Goal: Communication & Community: Answer question/provide support

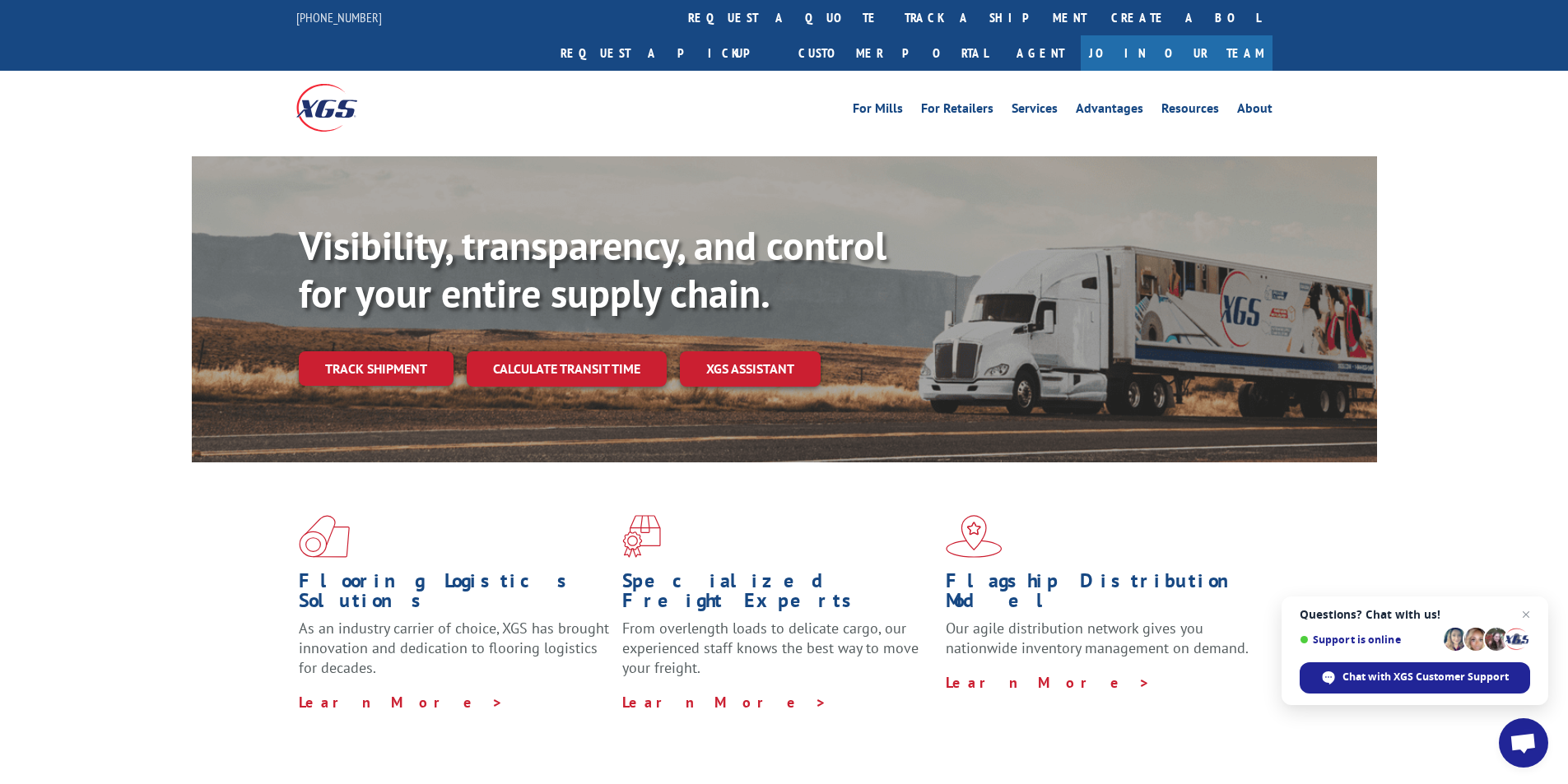
click at [1526, 751] on span "Open chat" at bounding box center [1524, 744] width 28 height 23
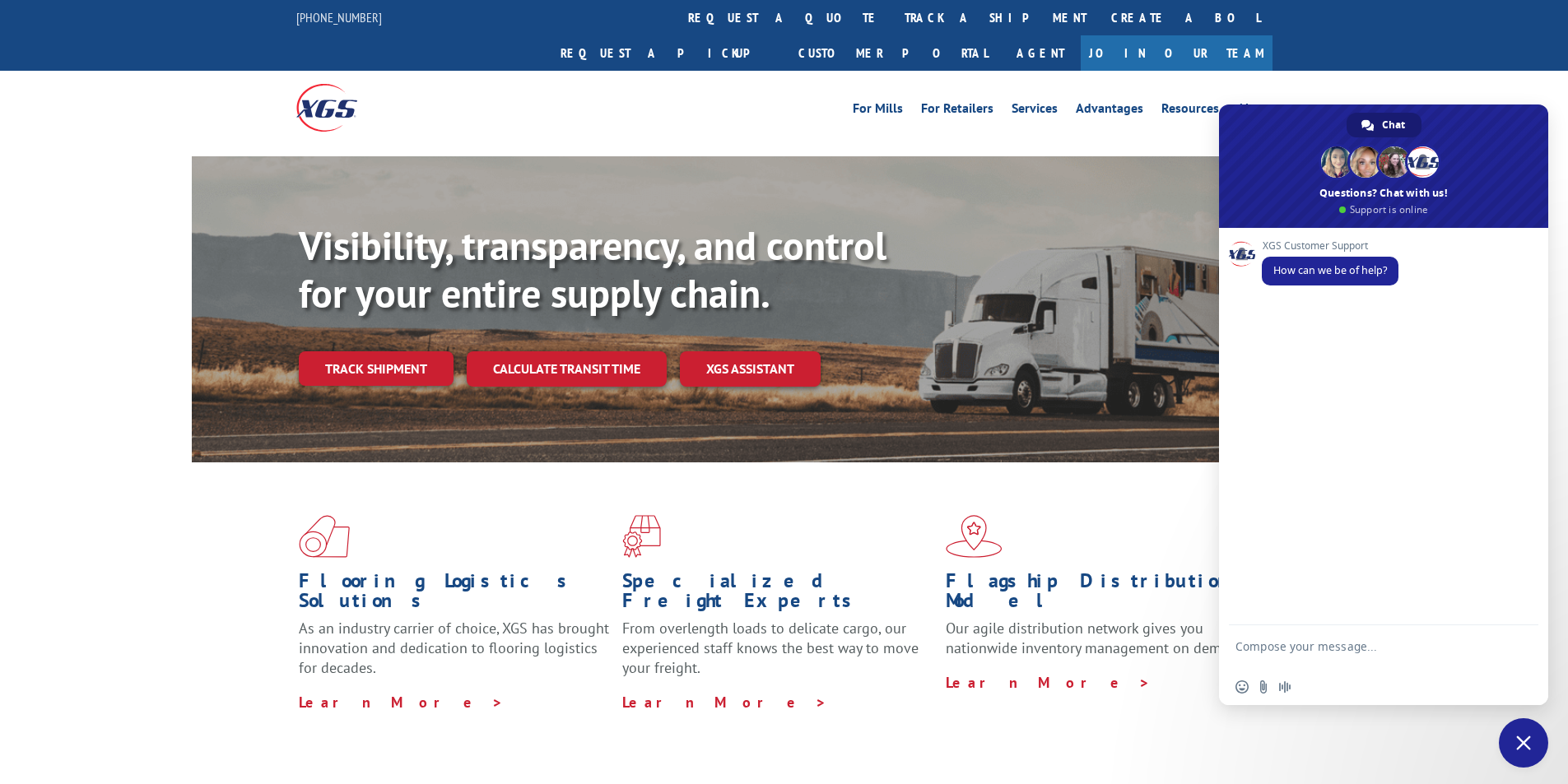
click at [1382, 649] on textarea "Compose your message..." at bounding box center [1365, 654] width 260 height 29
paste textarea "Hello My name is [PERSON_NAME] from Tforce Worldwide [PHONE_NUMBER] Email [EMAI…"
type textarea "Hello My name is [PERSON_NAME] from Tforce Worldwide [PHONE_NUMBER] Email [EMAI…"
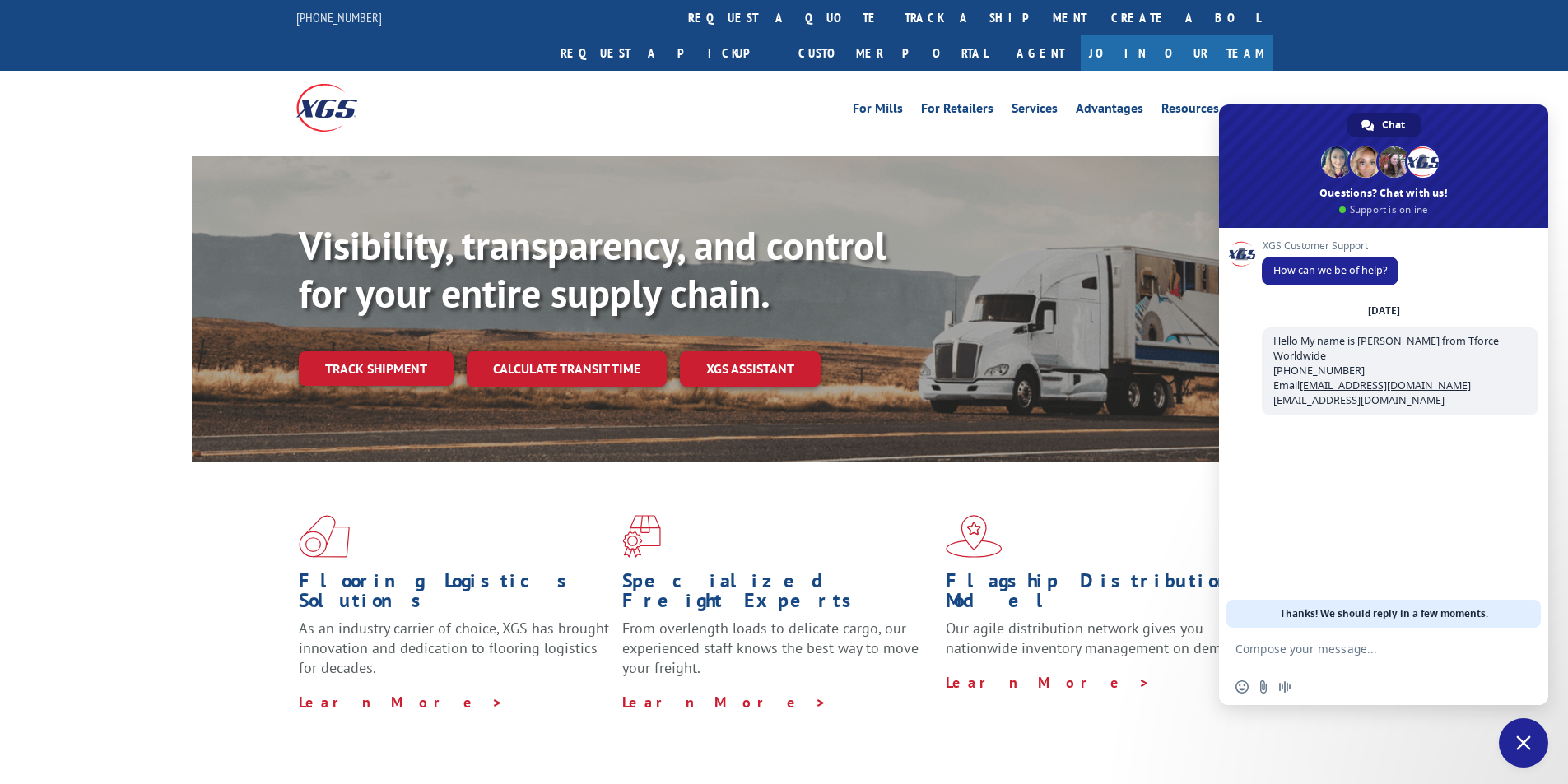
click at [1393, 648] on textarea "Compose your message..." at bounding box center [1365, 649] width 260 height 15
paste textarea "Good morning. I would appreciate an update on the scheduled pickups"
click at [1452, 663] on textarea "Good morning. I would appreciate an update on the scheduled pickups" at bounding box center [1365, 654] width 260 height 29
paste textarea "FCO000634289"
type textarea "Good morning. I would appreciate an update on the scheduled pickups FCO000634289"
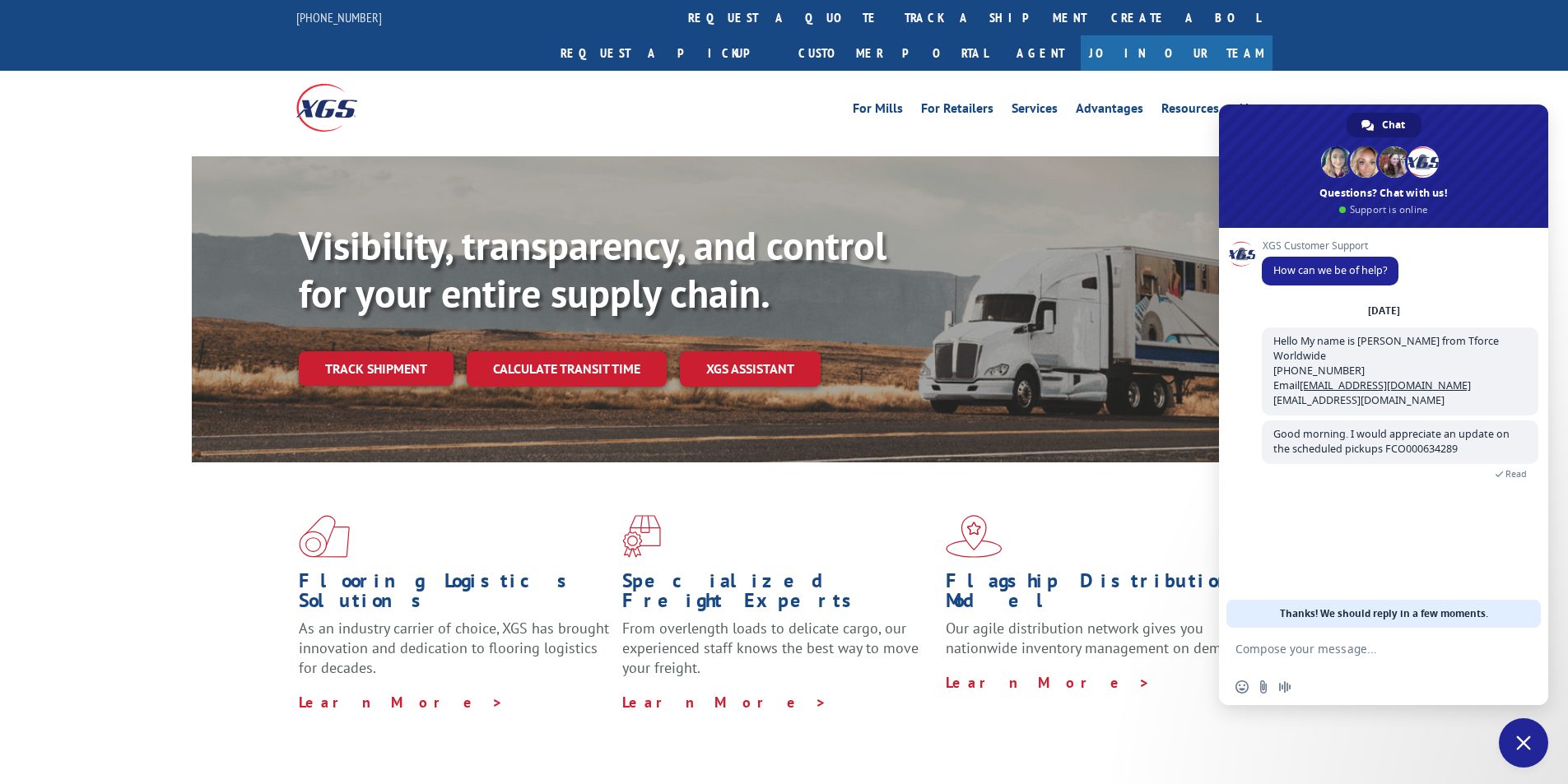
click at [1335, 649] on textarea "Compose your message..." at bounding box center [1365, 649] width 260 height 15
paste textarea "AWRS -[GEOGRAPHIC_DATA] [STREET_ADDRESS][PERSON_NAME] Contact : Shipping Contac…"
type textarea "AWRS -[GEOGRAPHIC_DATA] [STREET_ADDRESS][PERSON_NAME] Contact : Shipping Contac…"
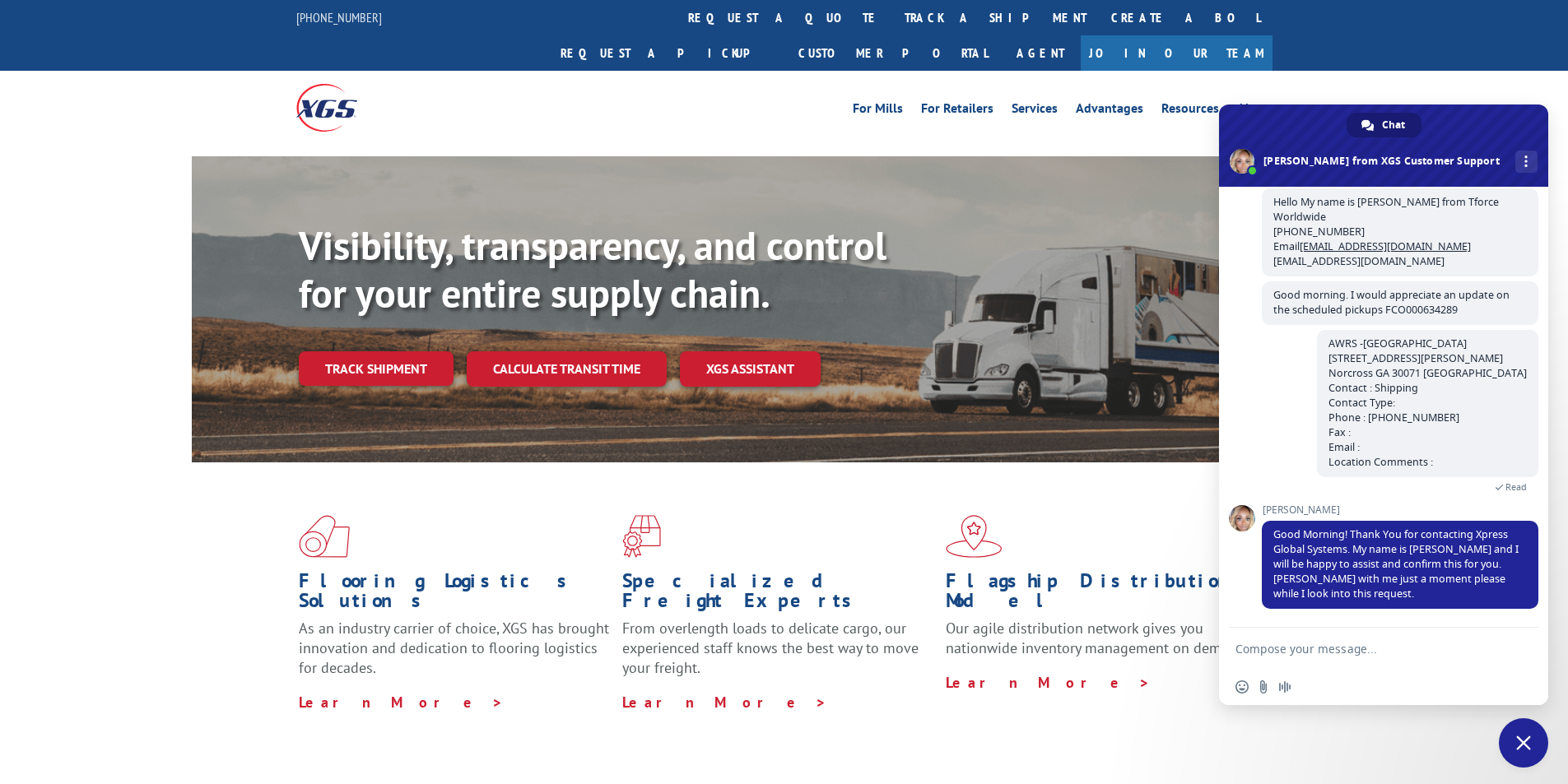
scroll to position [98, 0]
type textarea "morning [PERSON_NAME]"
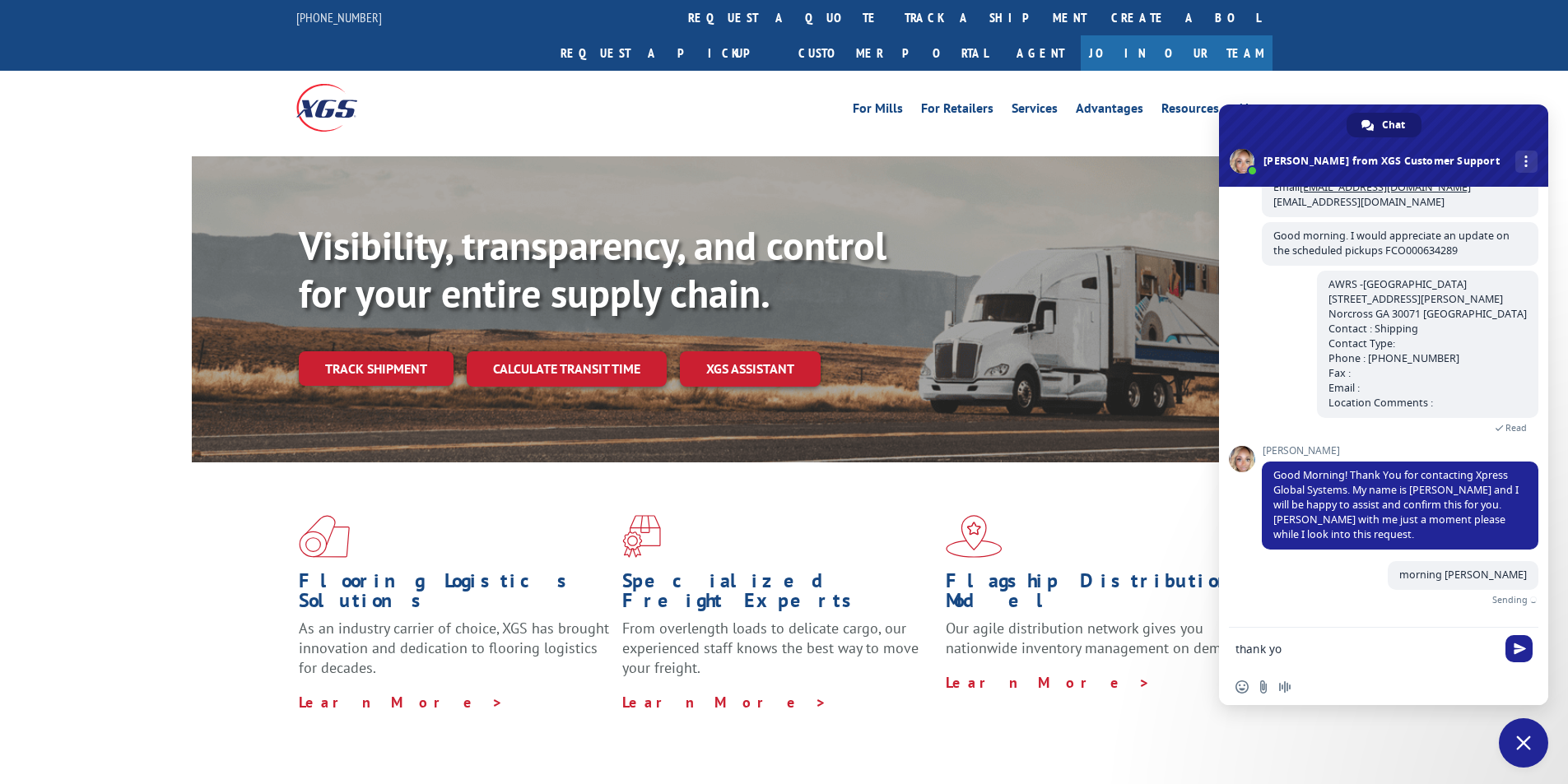
type textarea "thank you"
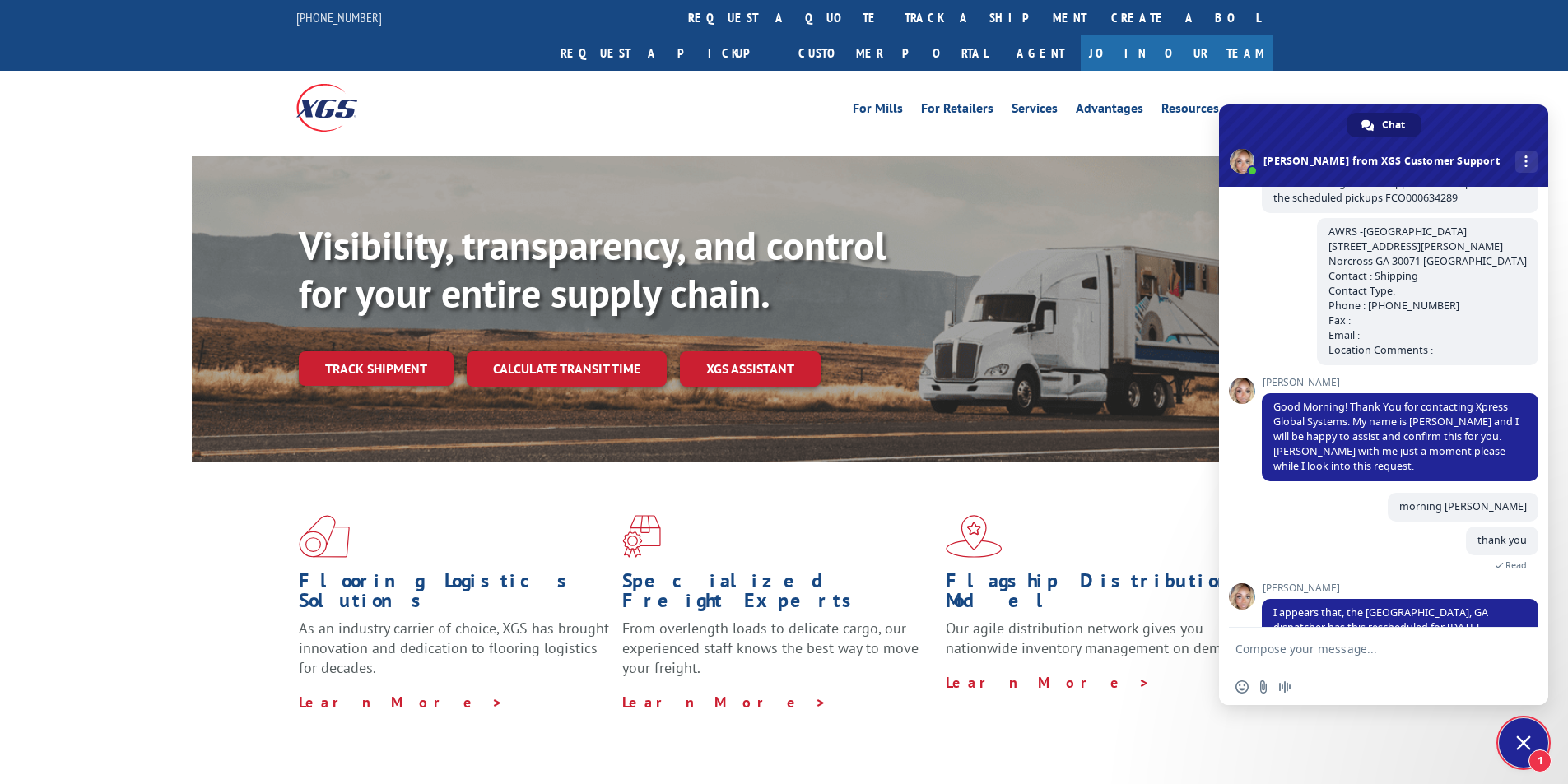
scroll to position [274, 0]
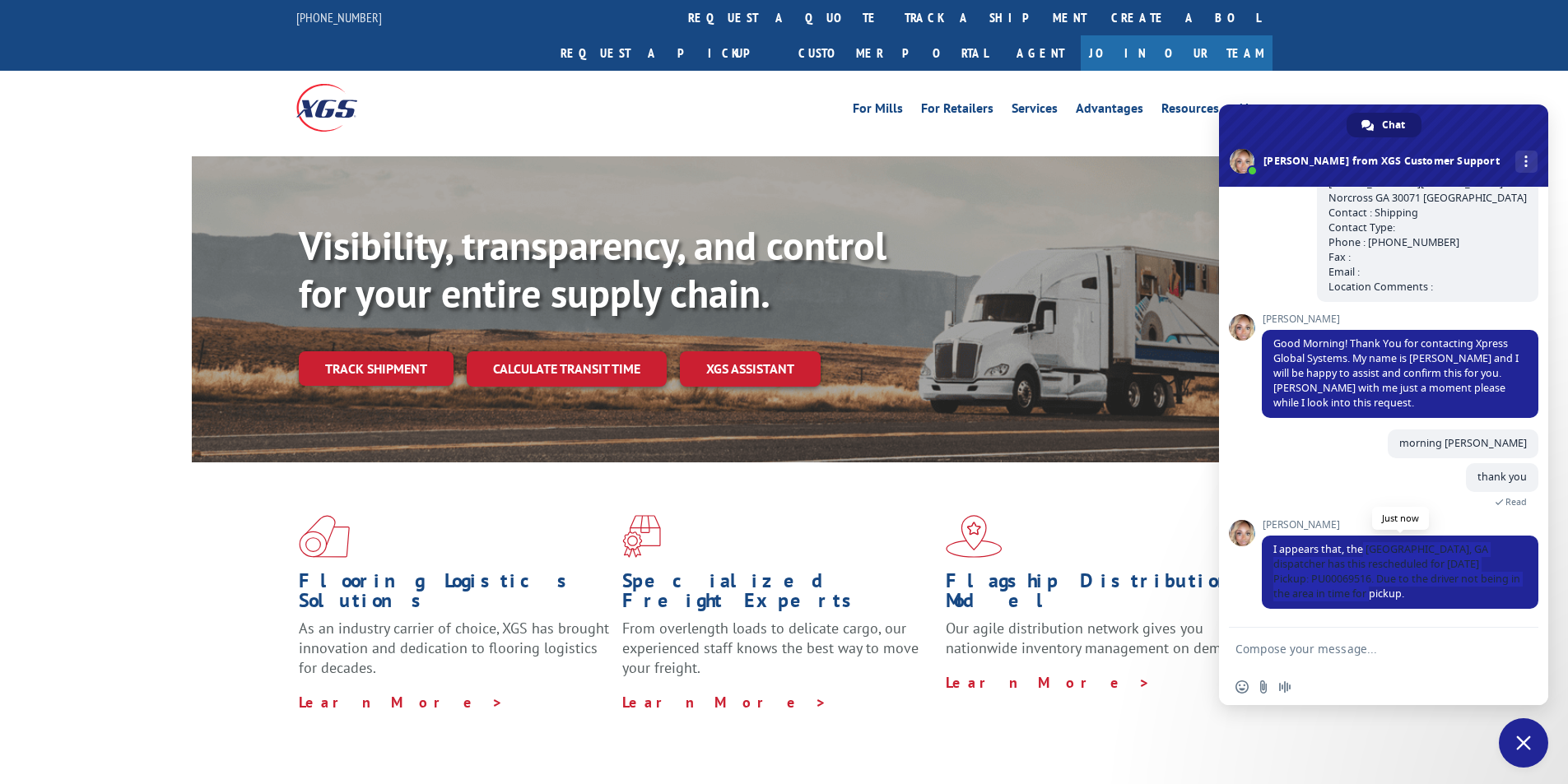
drag, startPoint x: 1362, startPoint y: 553, endPoint x: 1511, endPoint y: 587, distance: 152.8
click at [1511, 587] on span "I appears that, the [GEOGRAPHIC_DATA], GA dispatcher has this rescheduled for […" at bounding box center [1400, 572] width 276 height 73
copy span "[GEOGRAPHIC_DATA], [GEOGRAPHIC_DATA] dispatcher has this rescheduled for [DATE]…"
click at [1286, 647] on textarea "Compose your message..." at bounding box center [1365, 649] width 260 height 15
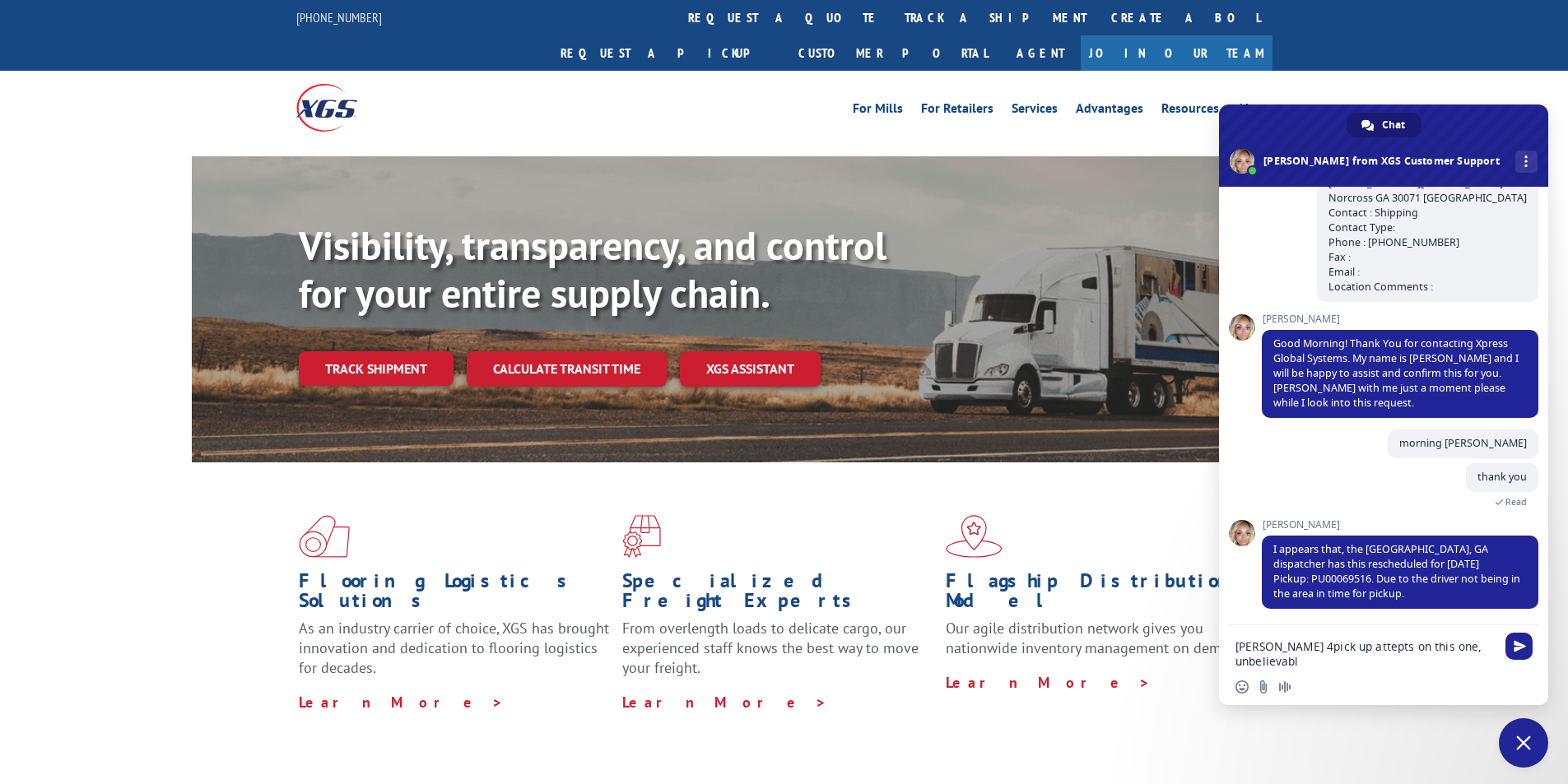
type textarea "[PERSON_NAME] 4pick up attepts on this one, unbelievable"
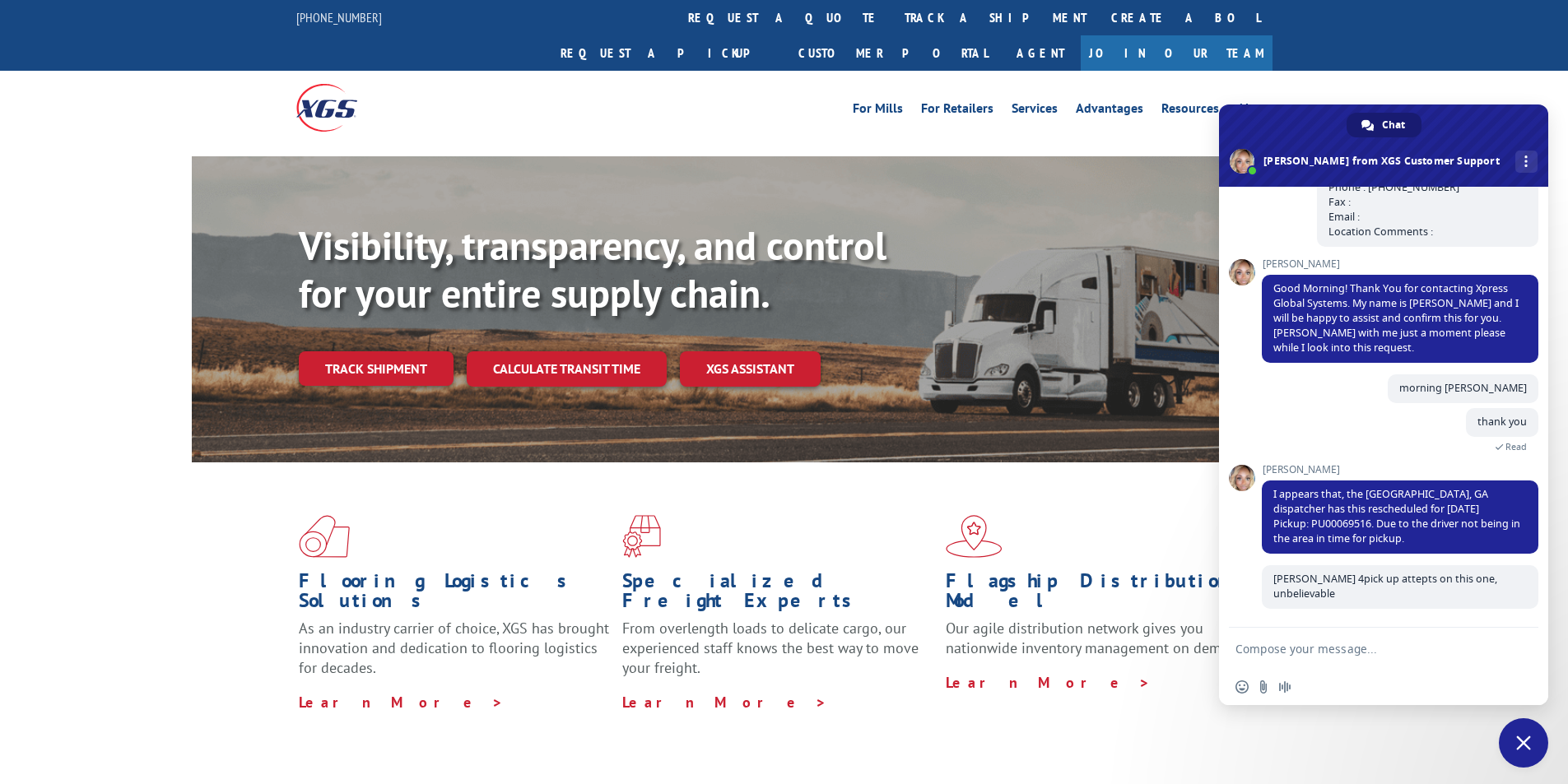
scroll to position [313, 0]
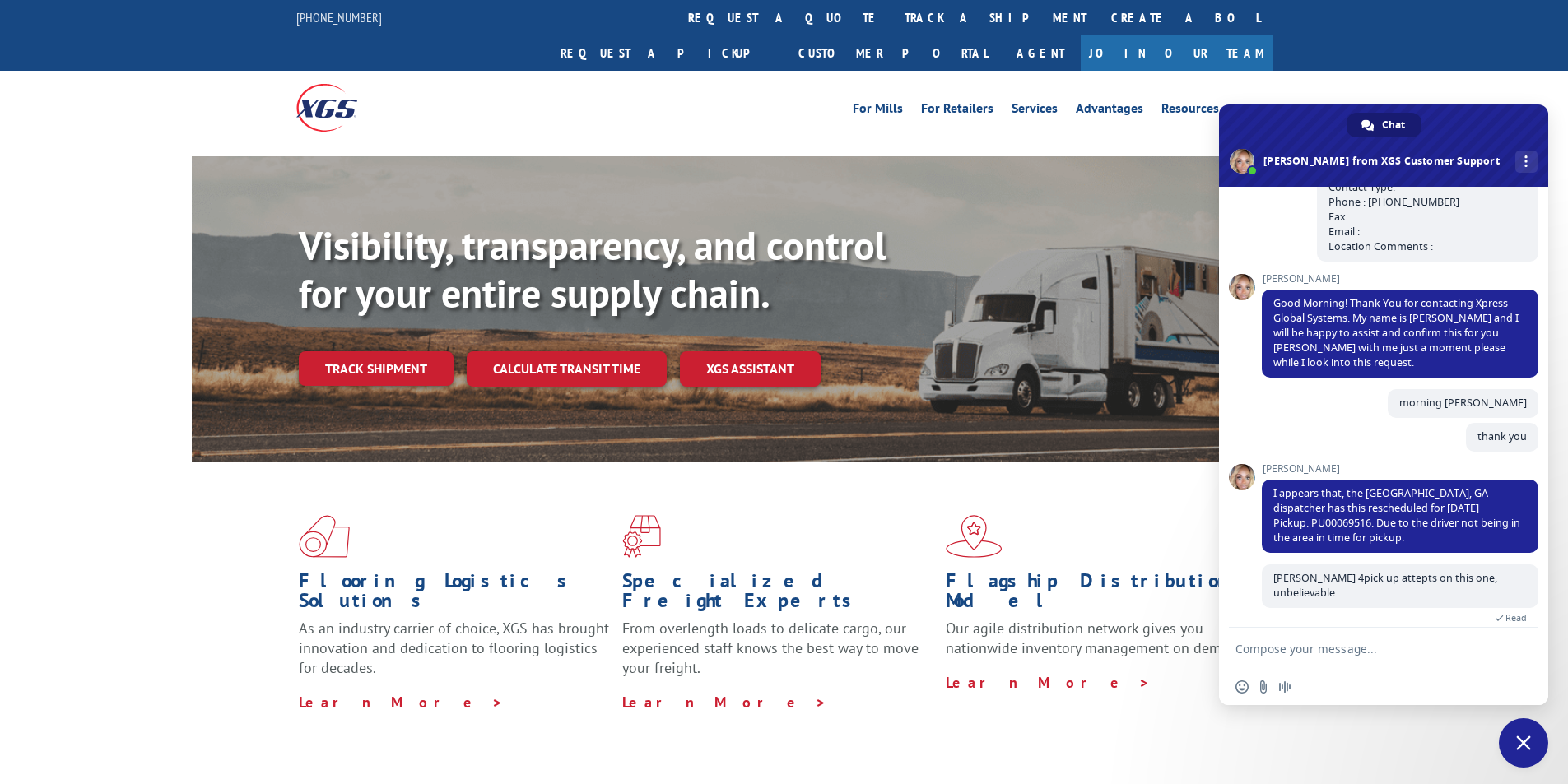
click at [1371, 655] on textarea "Compose your message..." at bounding box center [1365, 649] width 260 height 15
click at [1432, 653] on textarea "how about this one [PERSON_NAME]" at bounding box center [1365, 649] width 260 height 15
paste textarea "FCO000634351"
type textarea "how about this one ashlee FCO000634351"
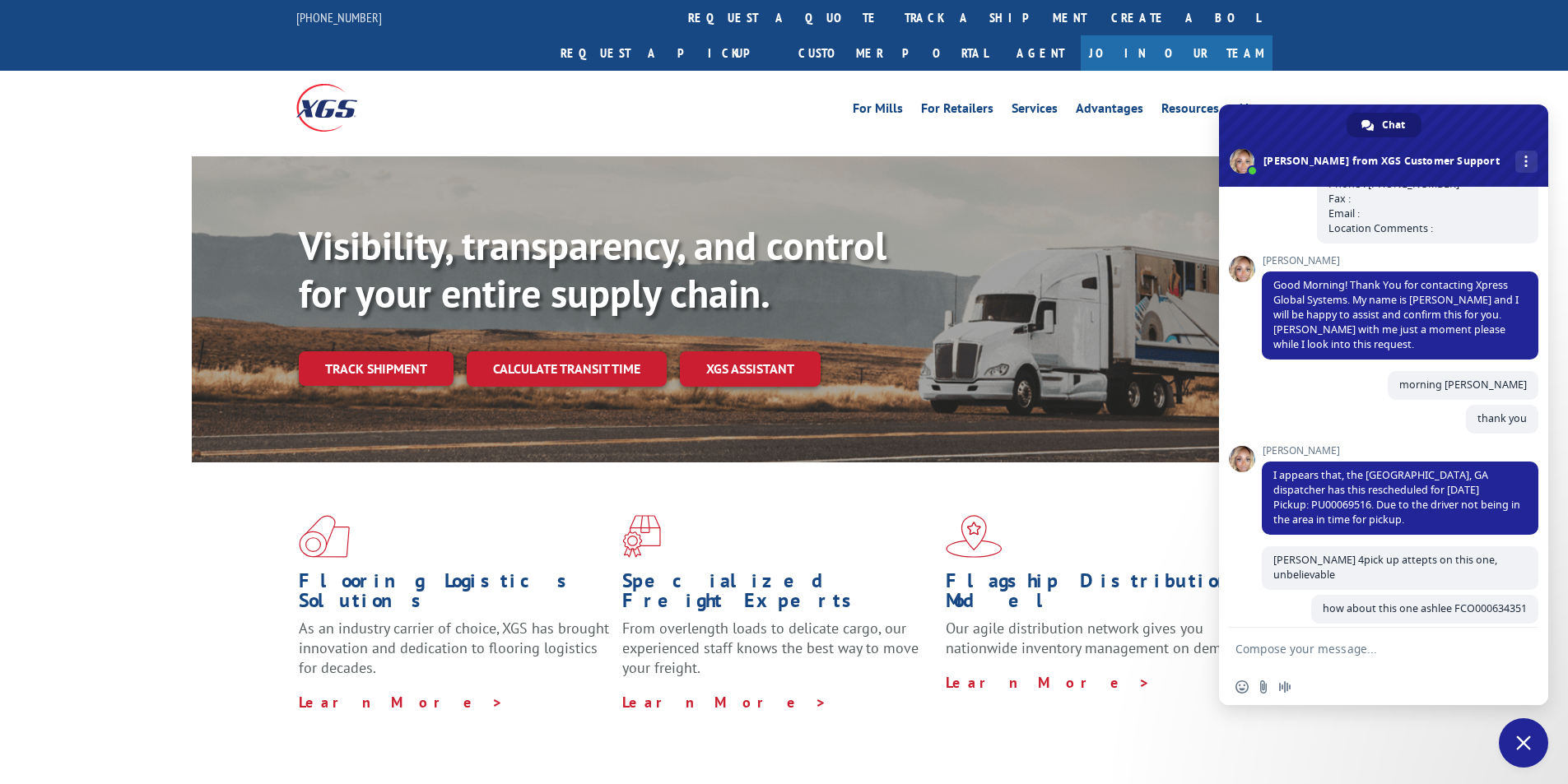
scroll to position [347, 0]
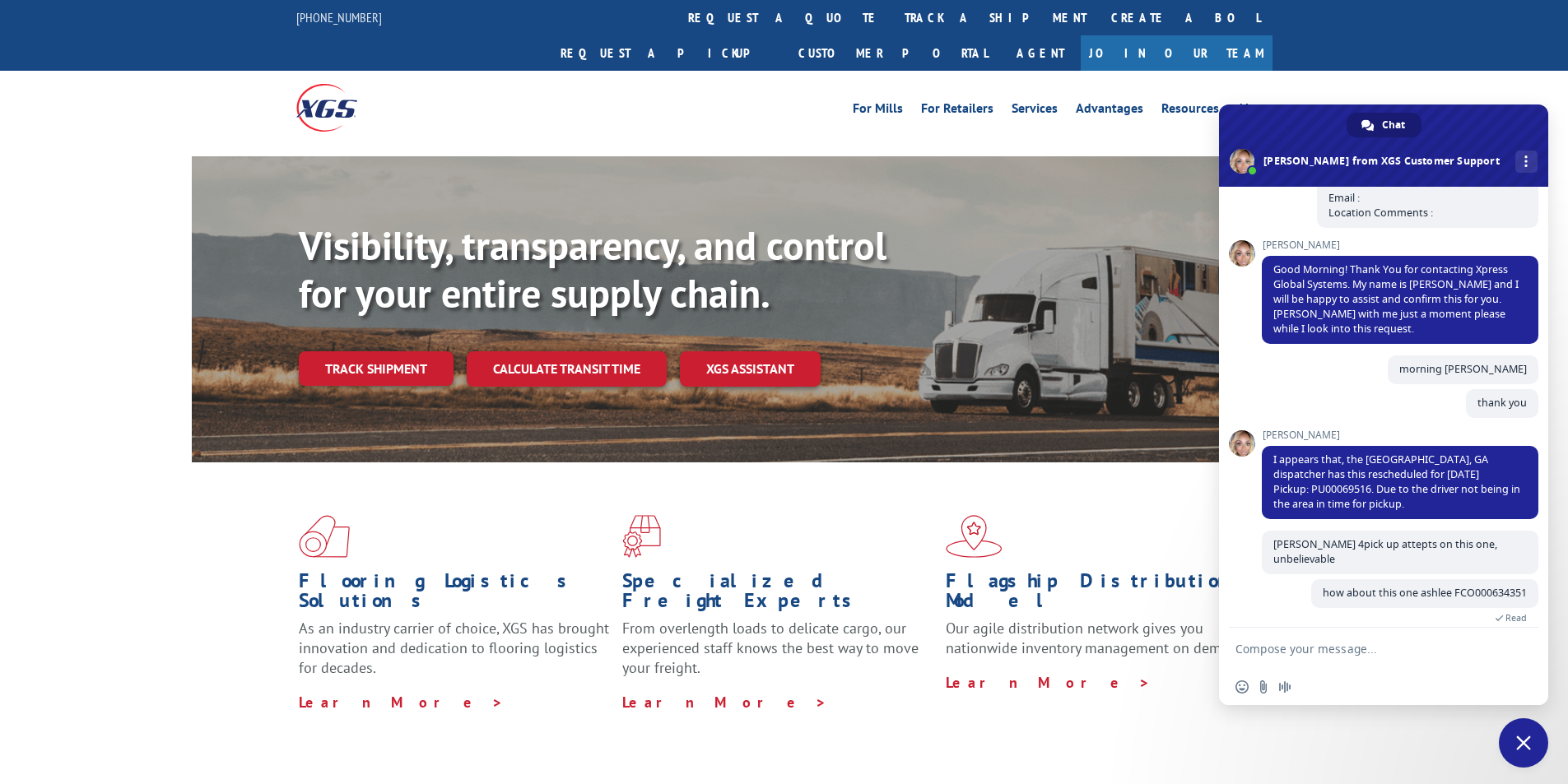
click at [1364, 649] on textarea "Compose your message..." at bounding box center [1365, 649] width 260 height 15
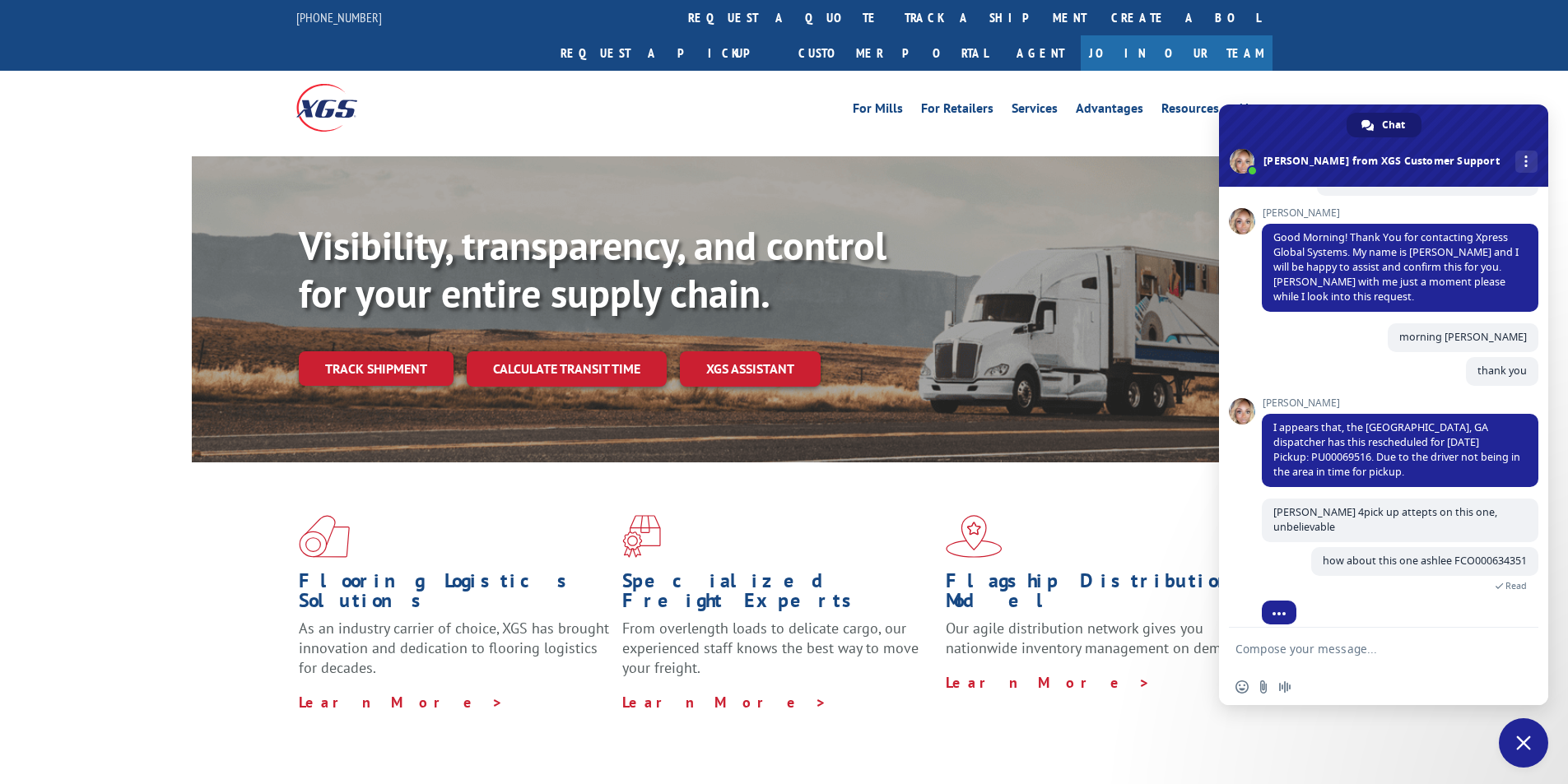
paste textarea "Boxes Near Me LLC [STREET_ADDRESS] Contact : Contact Type: Phone : [PHONE_NUMBE…"
type textarea "Boxes Near Me LLC [STREET_ADDRESS] Contact : Contact Type: Phone : [PHONE_NUMBE…"
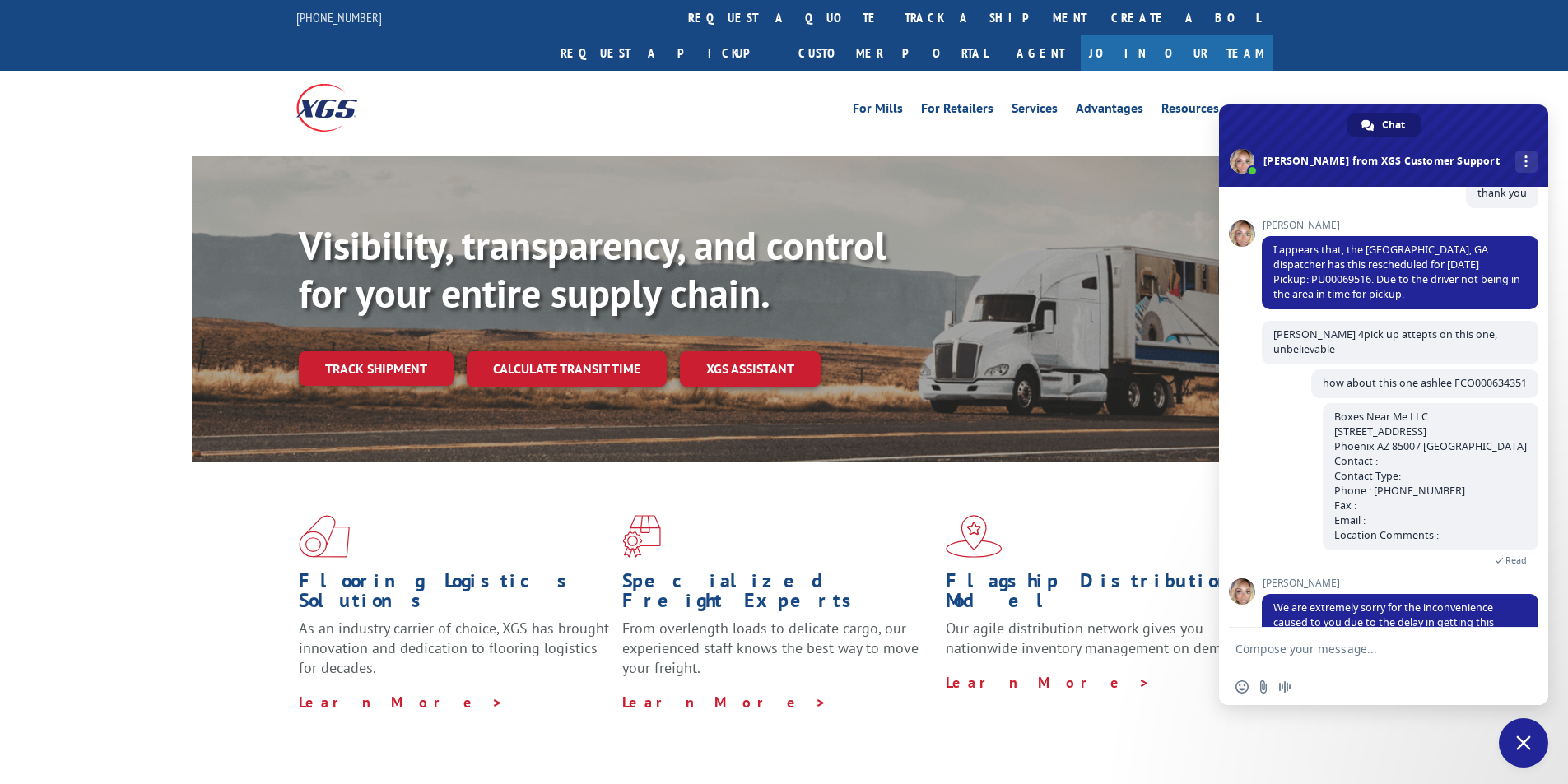
scroll to position [645, 0]
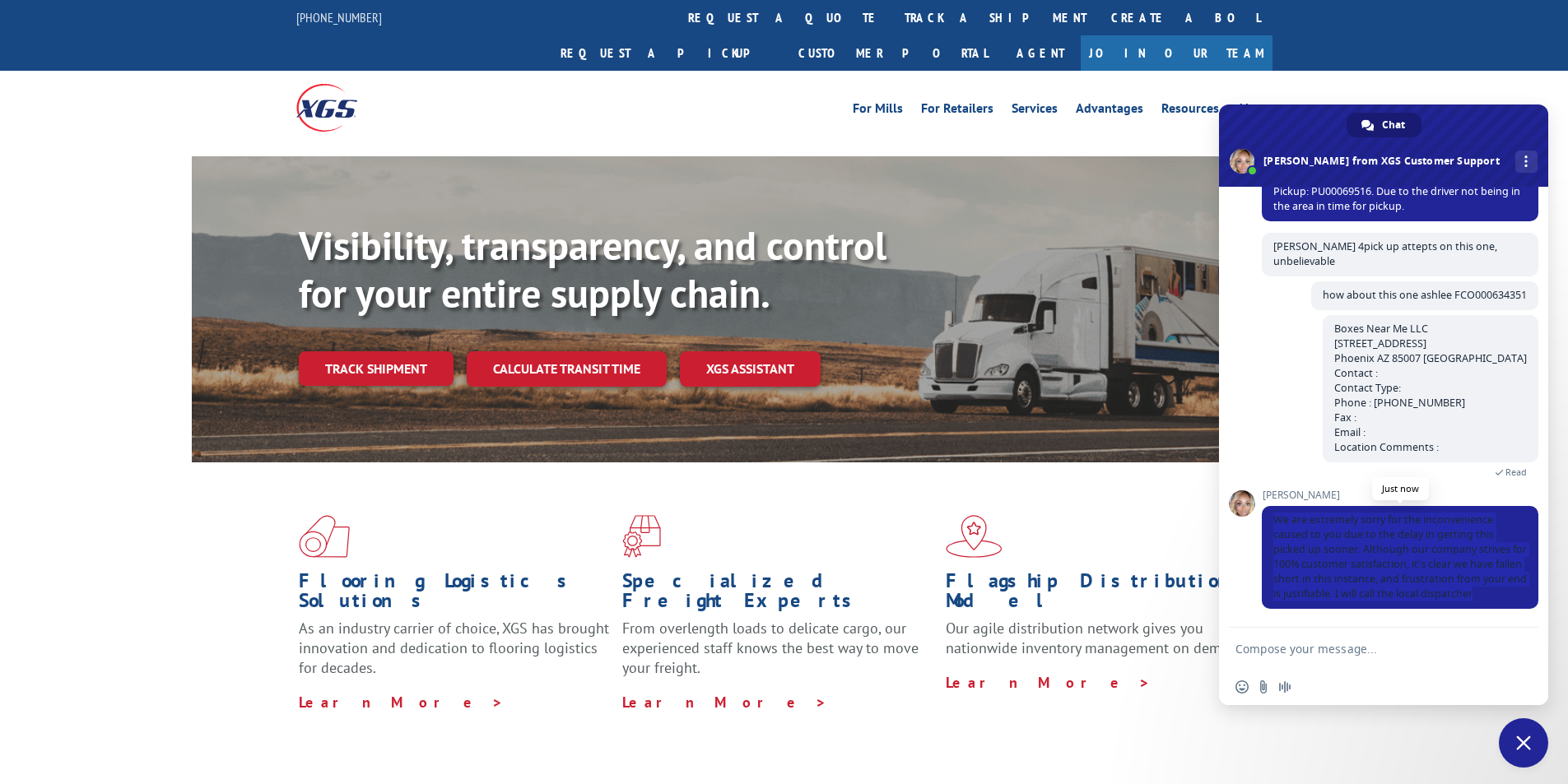
drag, startPoint x: 1275, startPoint y: 505, endPoint x: 1406, endPoint y: 595, distance: 158.9
click at [1406, 595] on span "We are extremely sorry for the inconvenience caused to you due to the delay in …" at bounding box center [1400, 557] width 276 height 103
copy span "We are extremely sorry for the inconvenience caused to you due to the delay in …"
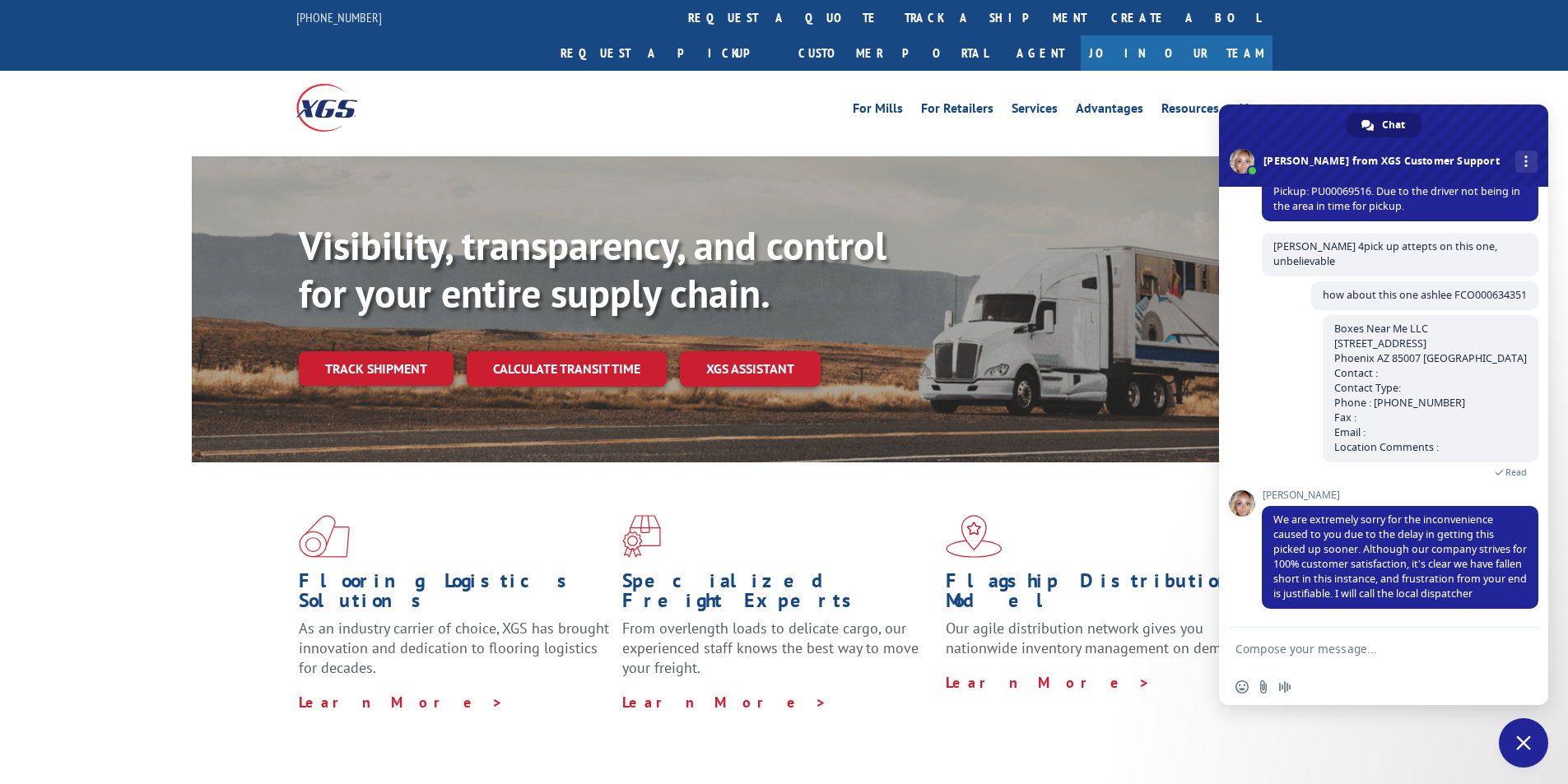
click at [1420, 650] on textarea "Compose your message..." at bounding box center [1365, 649] width 260 height 15
drag, startPoint x: 1312, startPoint y: 280, endPoint x: 1517, endPoint y: 281, distance: 205.0
click at [1517, 281] on span "how about this one ashlee FCO000634351" at bounding box center [1425, 295] width 227 height 28
copy span "how about this one ashlee FCO000634351"
click at [1421, 650] on textarea "Compose your message..." at bounding box center [1365, 649] width 260 height 15
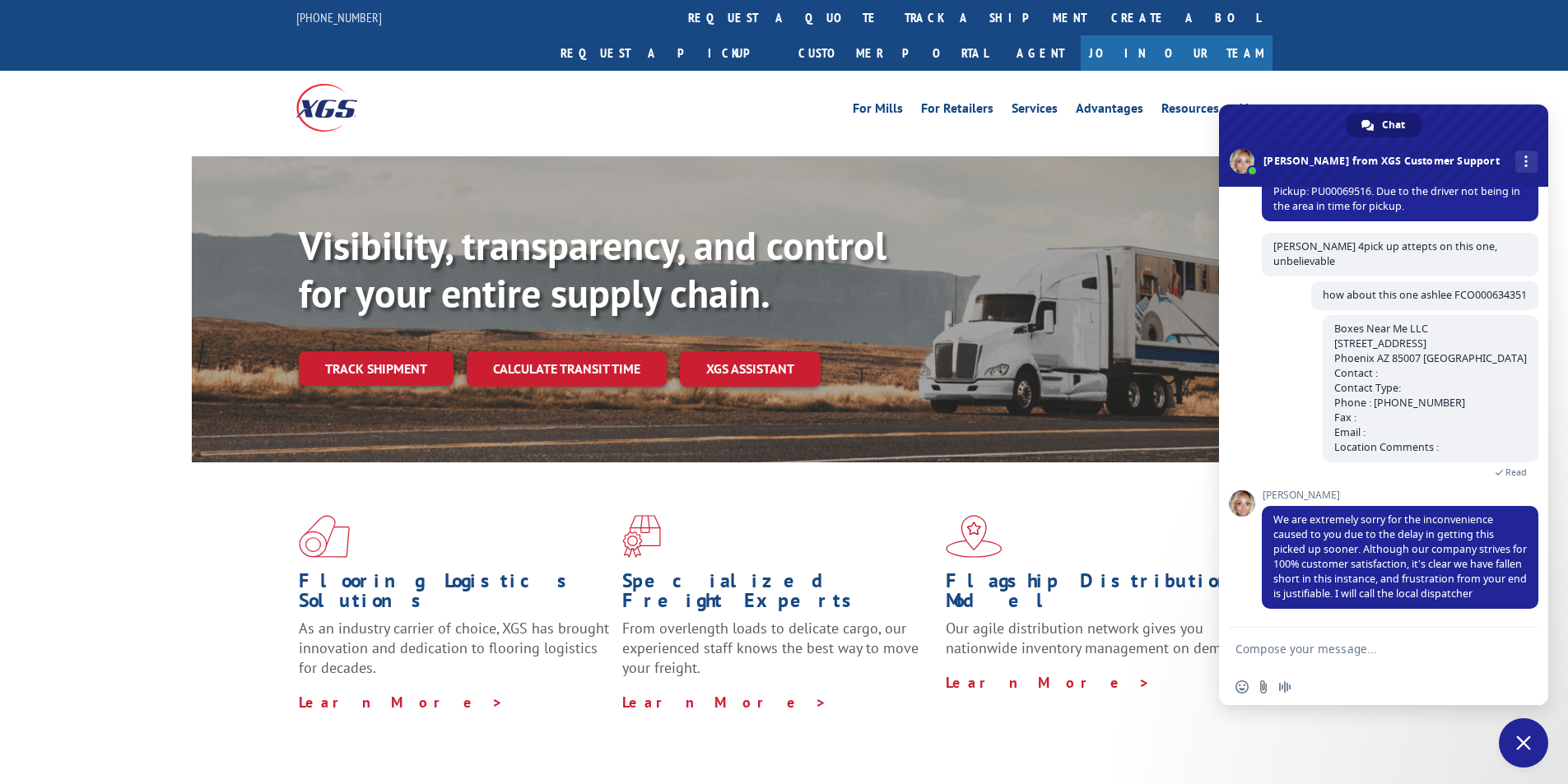
paste textarea "how about this one ashlee FCO000634351"
type textarea "how about this one ashlee FCO000634351"
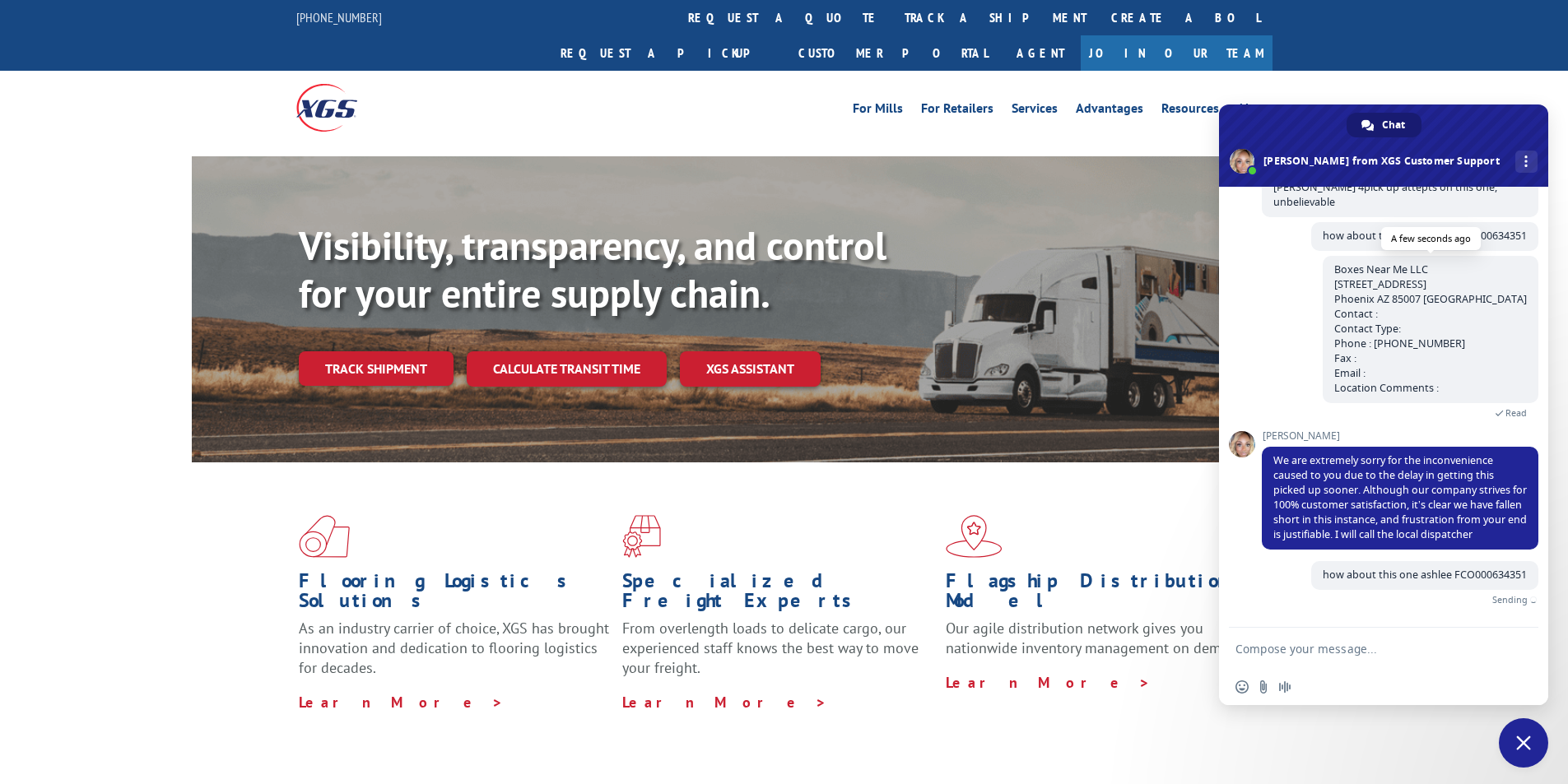
scroll to position [686, 0]
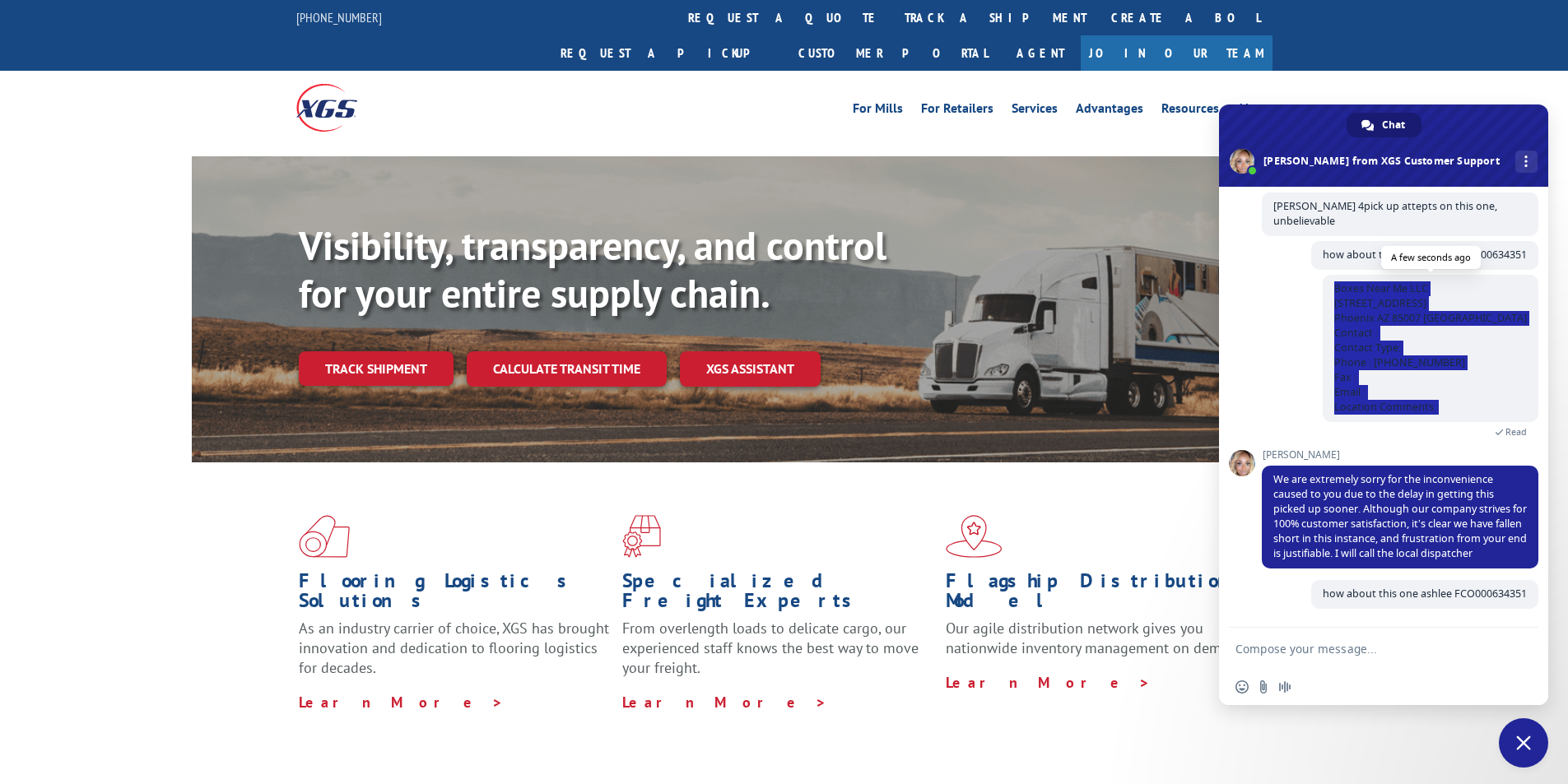
drag, startPoint x: 1407, startPoint y: 274, endPoint x: 1507, endPoint y: 397, distance: 158.5
click at [1507, 397] on span "Boxes Near Me LLC [STREET_ADDRESS] Contact : Contact Type: Phone : [PHONE_NUMBE…" at bounding box center [1431, 347] width 193 height 132
copy span "Boxes Near Me LLC [STREET_ADDRESS] Contact : Contact Type: Phone : [PHONE_NUMBE…"
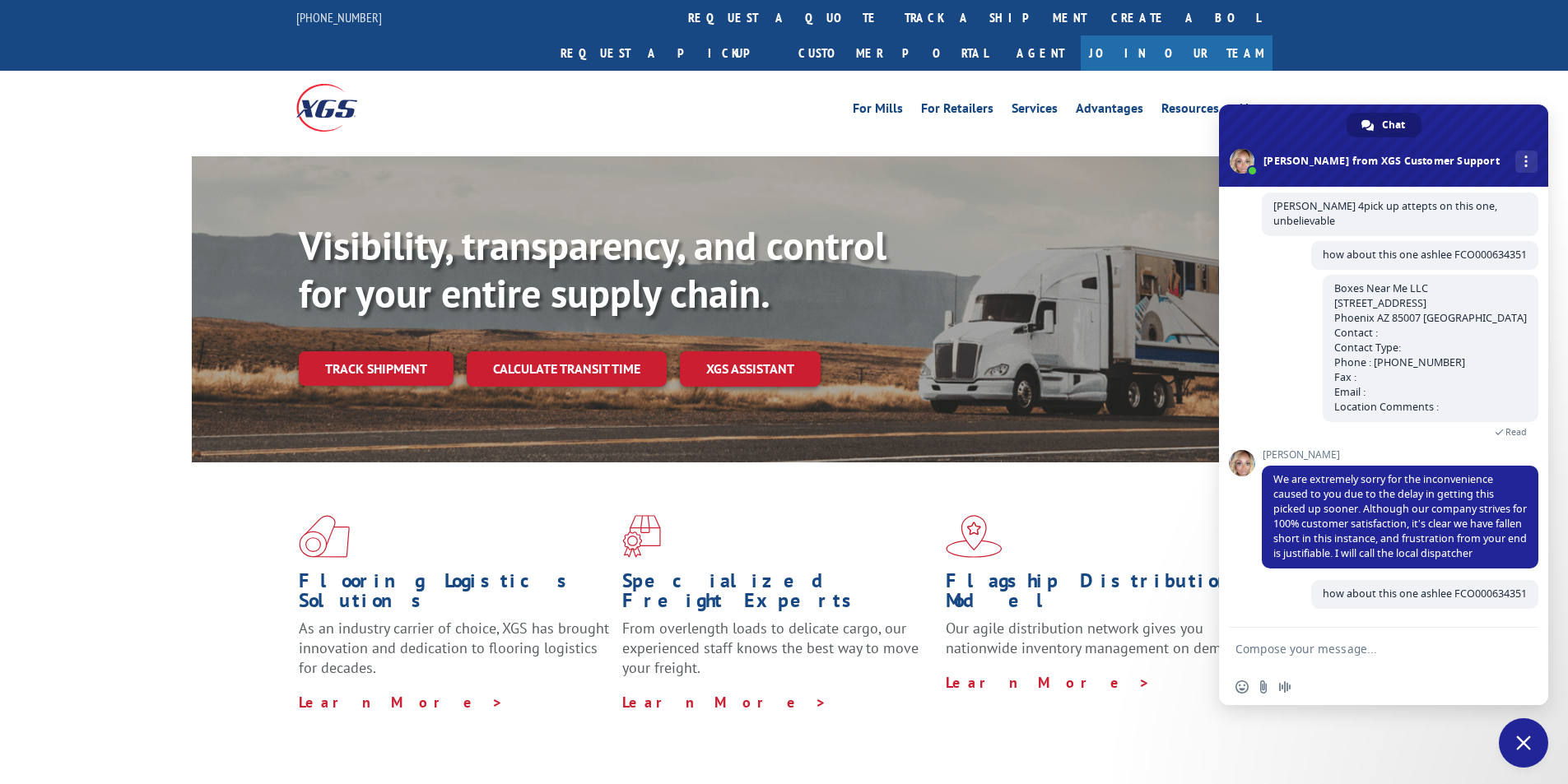
click at [1426, 651] on textarea "Compose your message..." at bounding box center [1365, 649] width 260 height 15
paste textarea "Boxes Near Me LLC [STREET_ADDRESS] Contact : Contact Type: Phone : [PHONE_NUMBE…"
type textarea "Boxes Near Me LLC [STREET_ADDRESS] Contact : Contact Type: Phone : [PHONE_NUMBE…"
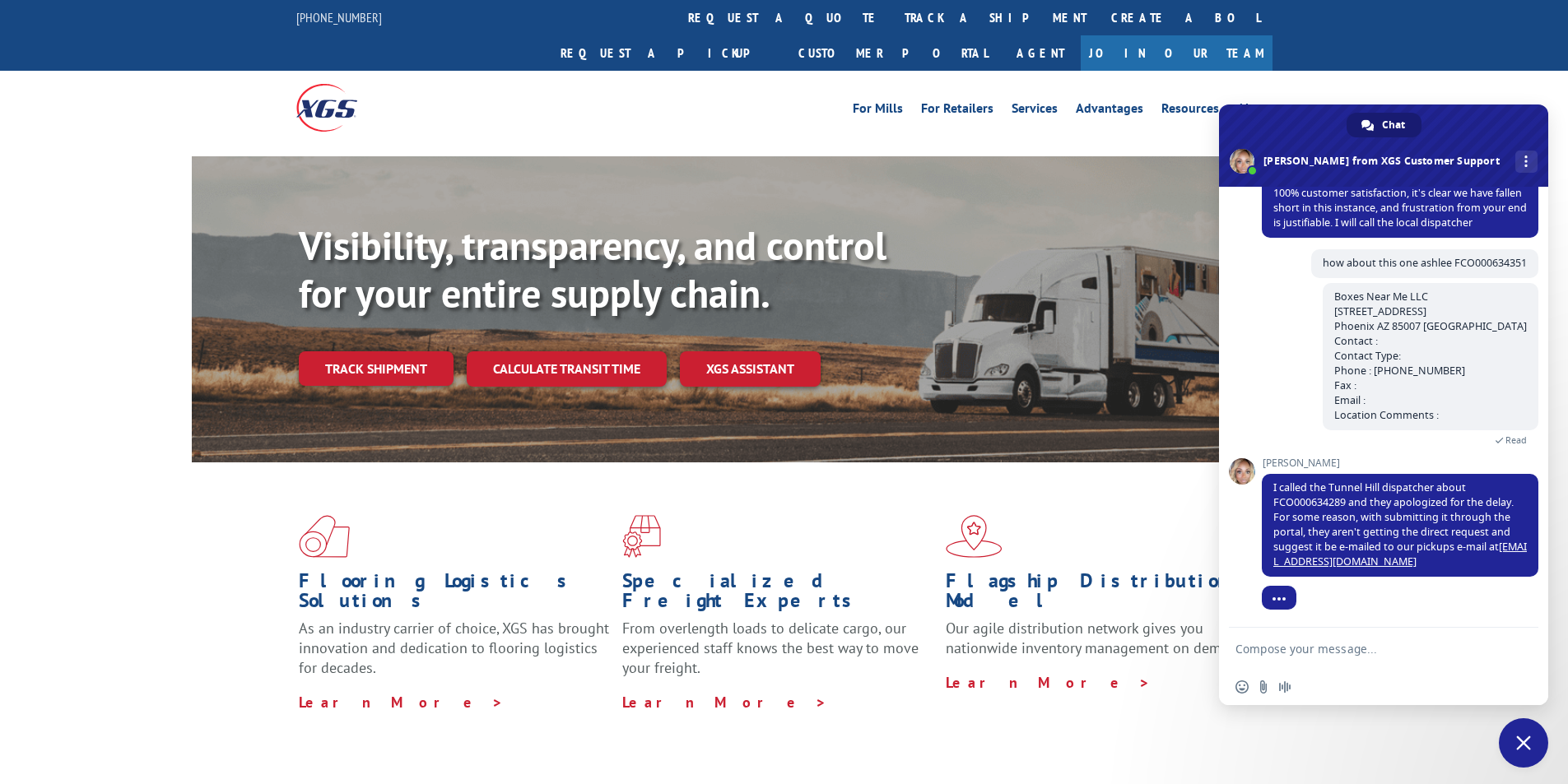
scroll to position [1002, 0]
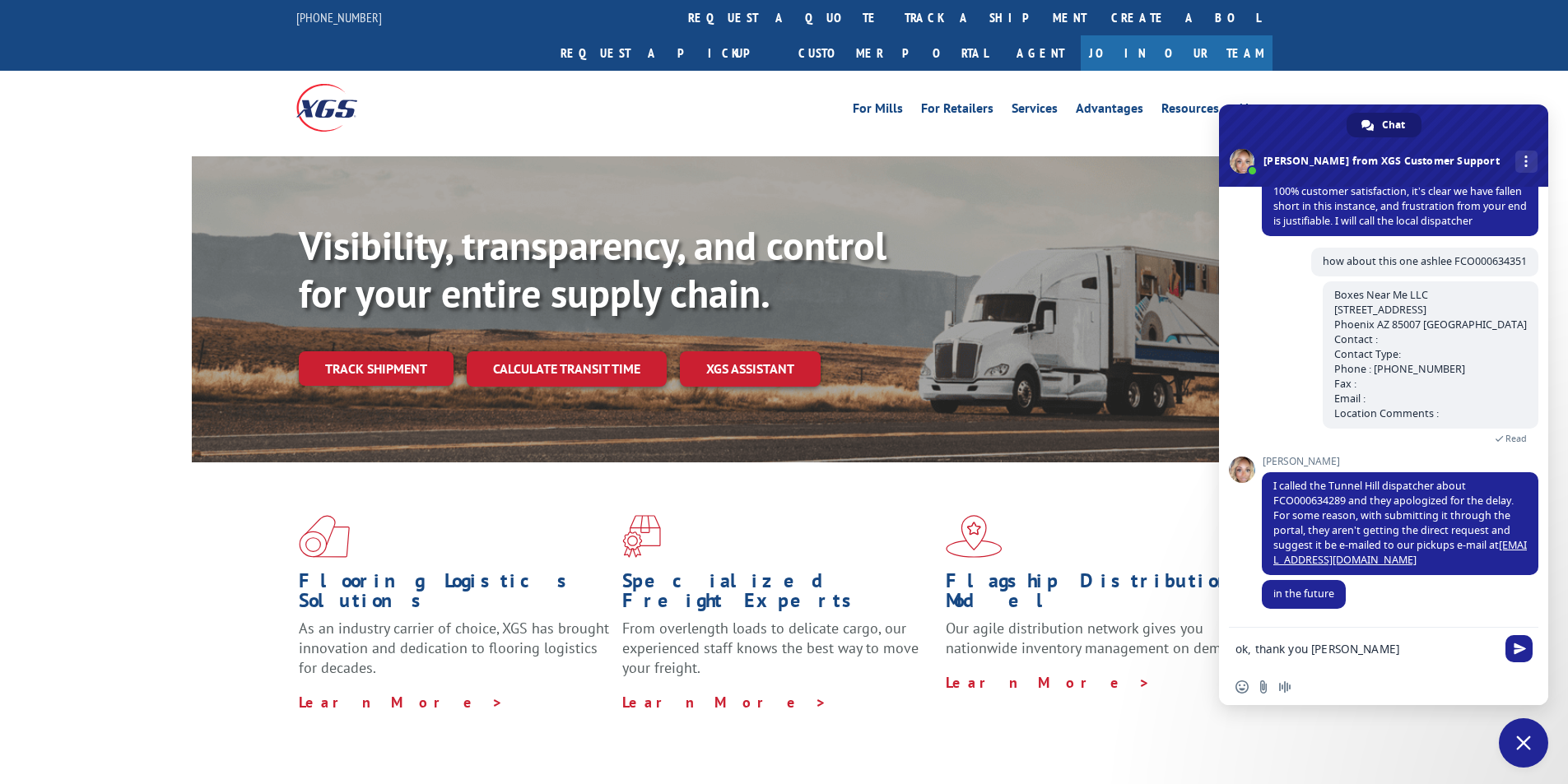
type textarea "ok, thank you [PERSON_NAME]"
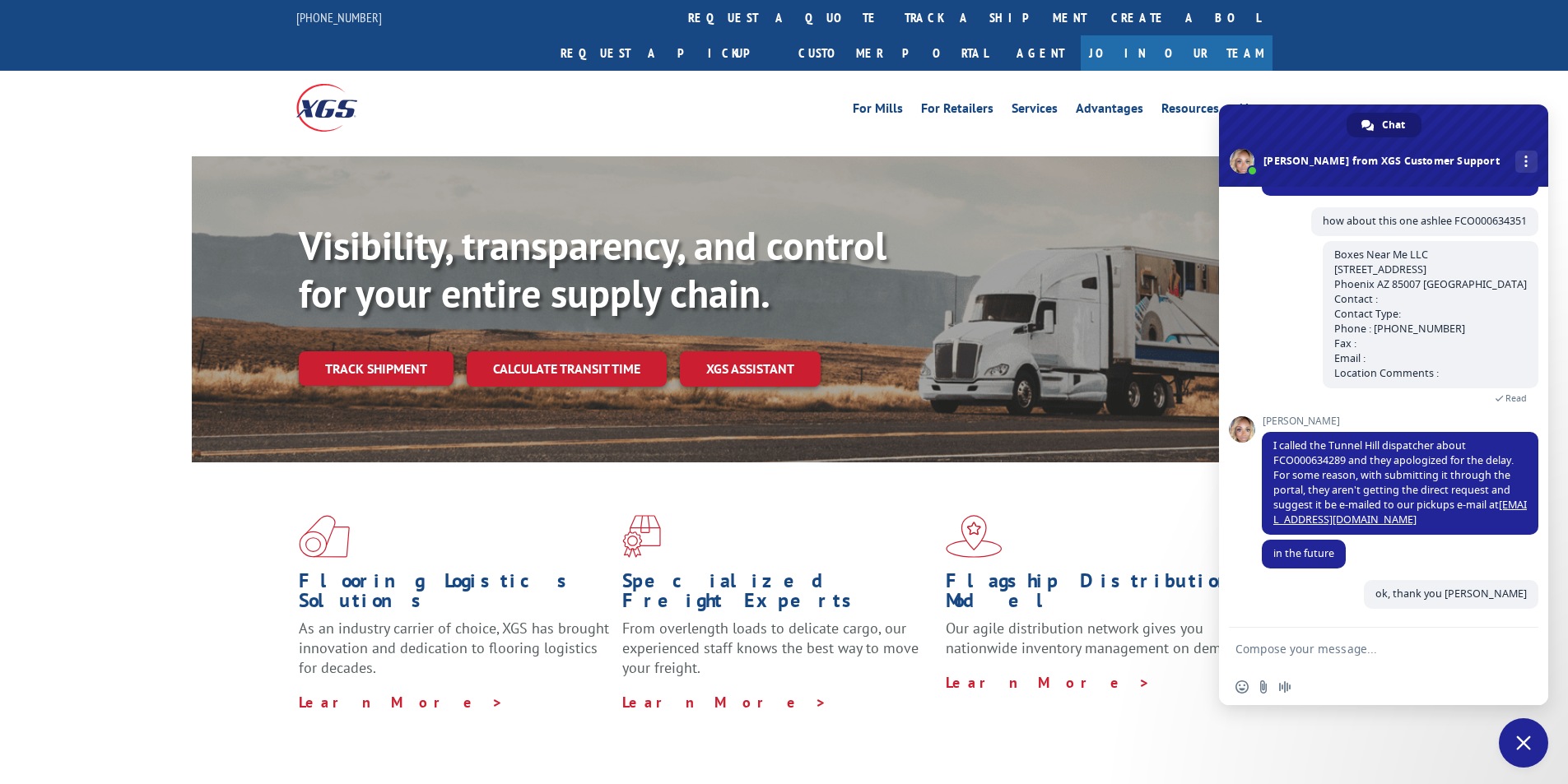
scroll to position [1042, 0]
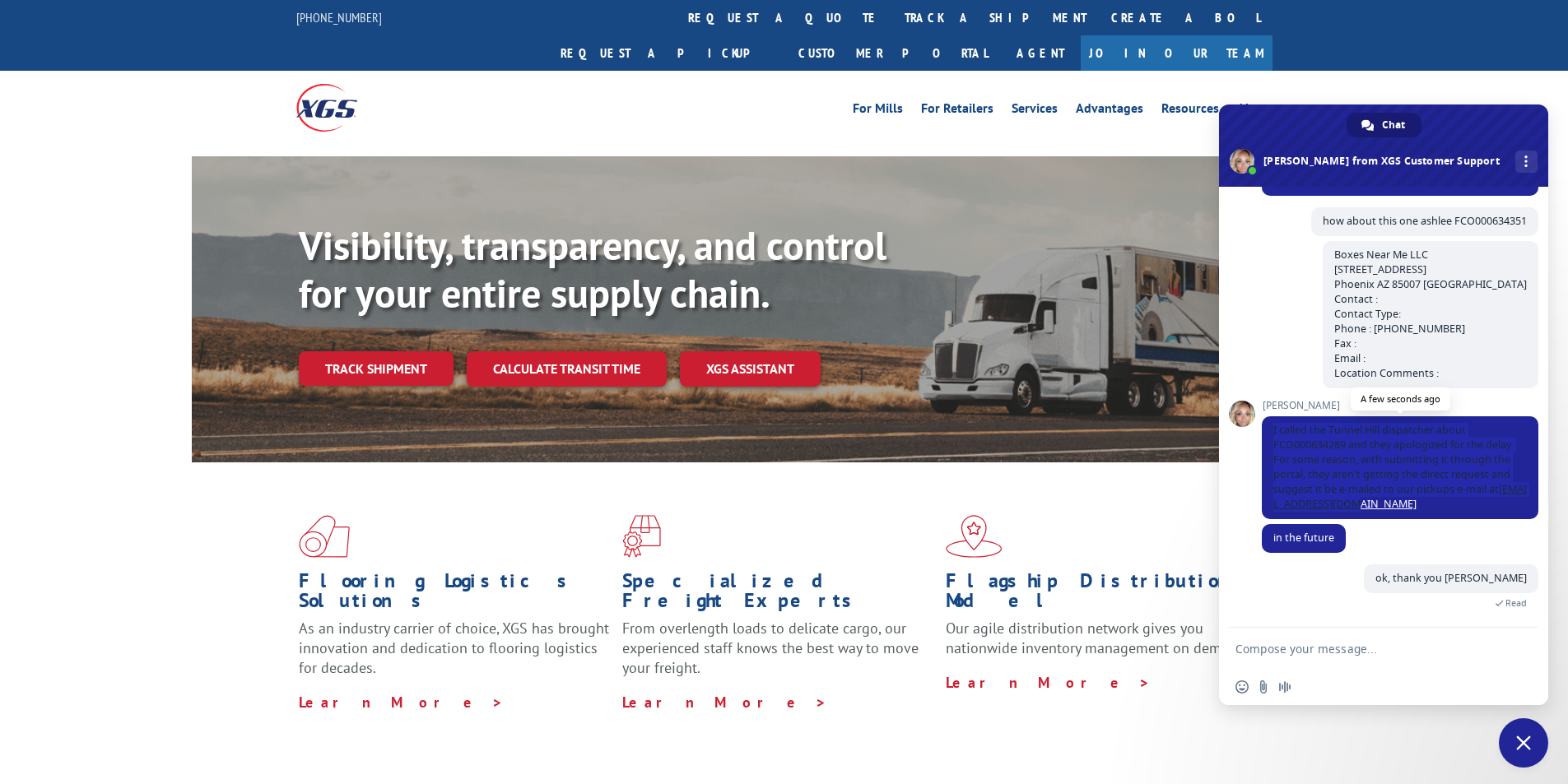
drag, startPoint x: 1273, startPoint y: 430, endPoint x: 1422, endPoint y: 507, distance: 167.7
click at [1422, 507] on span "I called the Tunnel Hill dispatcher about FCO000634289 and they apologized for …" at bounding box center [1400, 467] width 276 height 103
copy span "I called the Tunnel Hill dispatcher about FCO000634289 and they apologized for …"
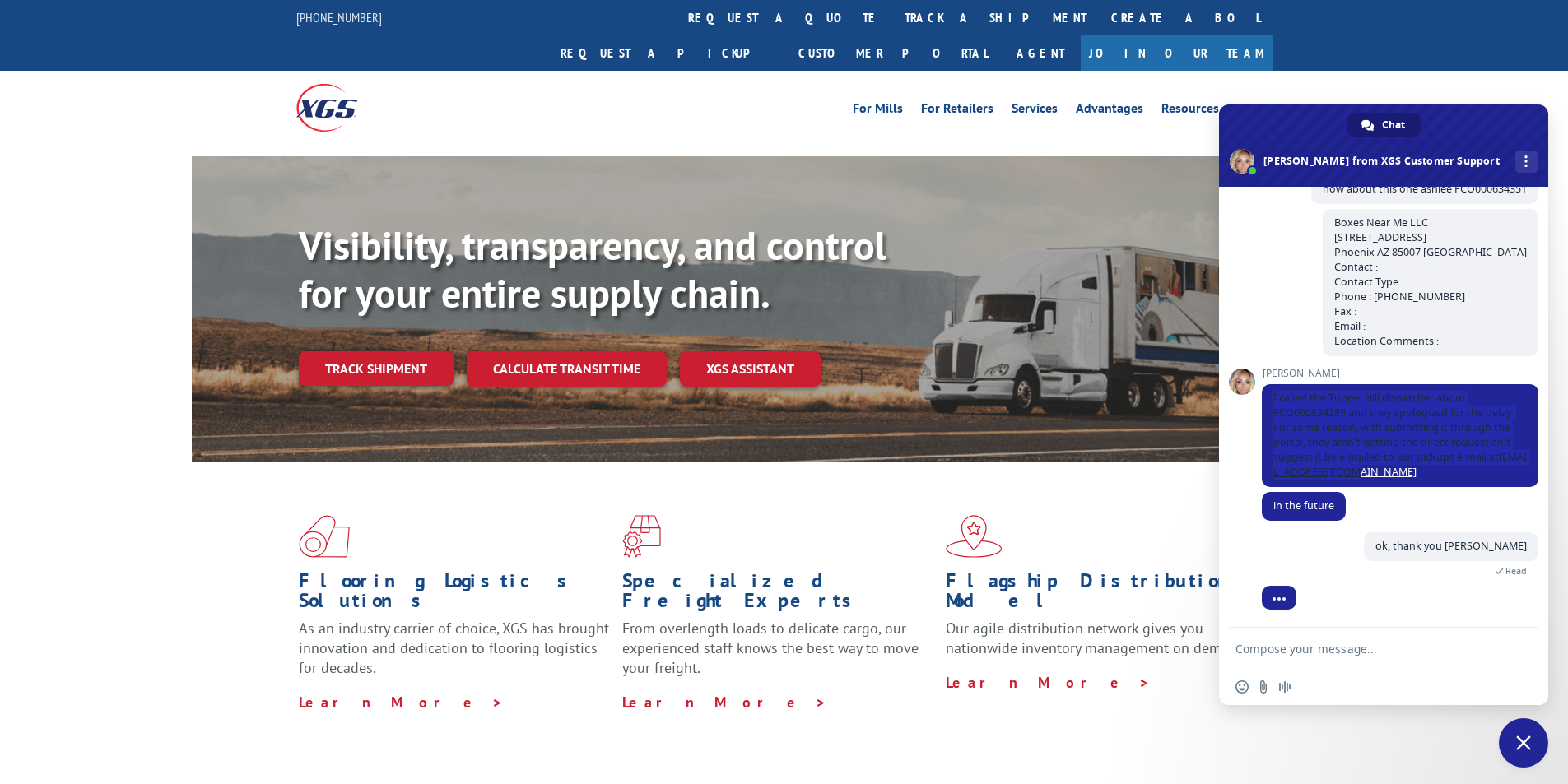
scroll to position [1099, 0]
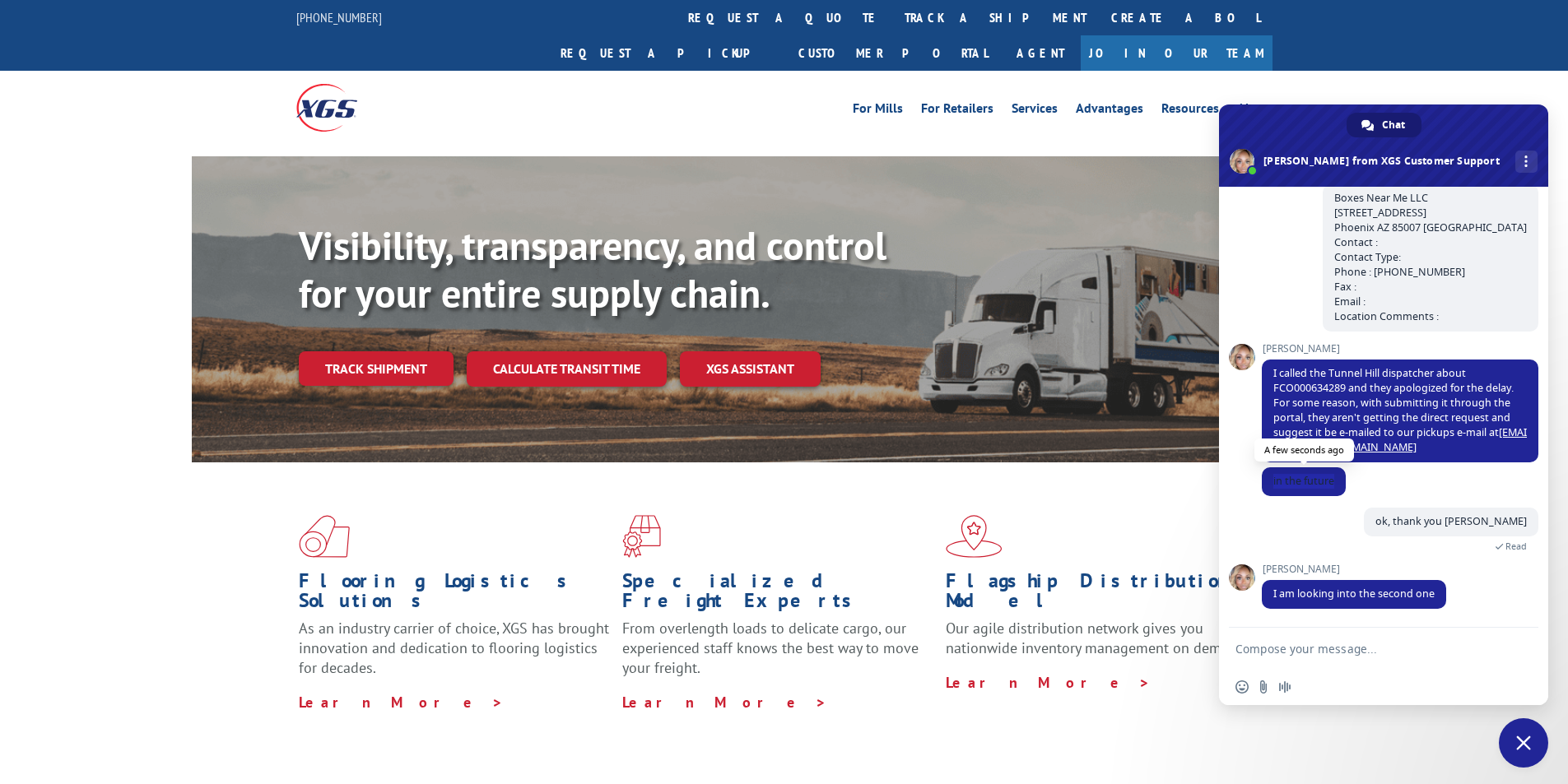
drag, startPoint x: 1270, startPoint y: 479, endPoint x: 1337, endPoint y: 478, distance: 67.0
click at [1337, 478] on span "in the future" at bounding box center [1303, 481] width 84 height 28
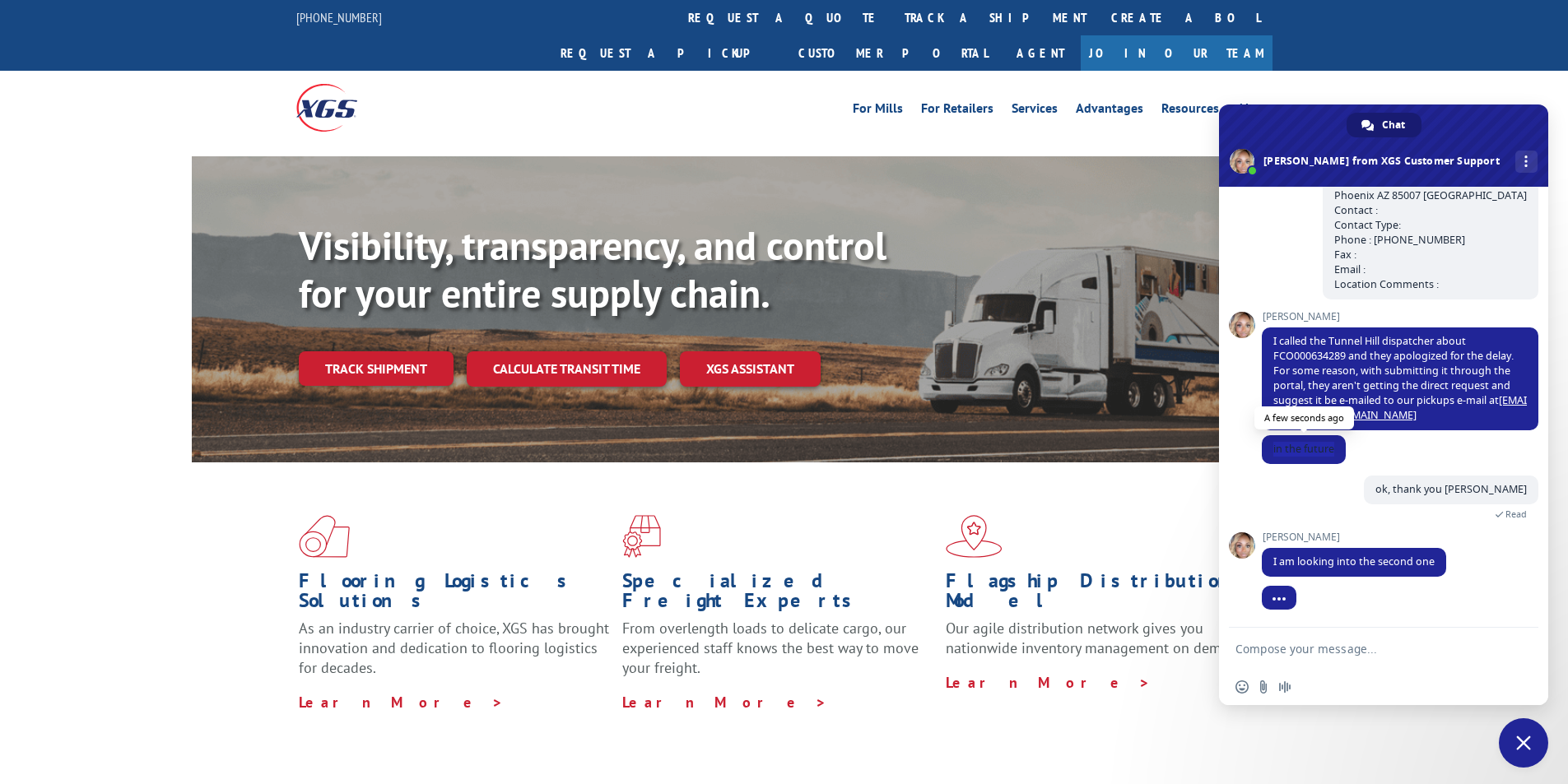
copy span "in the future"
click at [1344, 649] on textarea "Compose your message..." at bounding box center [1365, 649] width 260 height 15
type textarea "thank you"
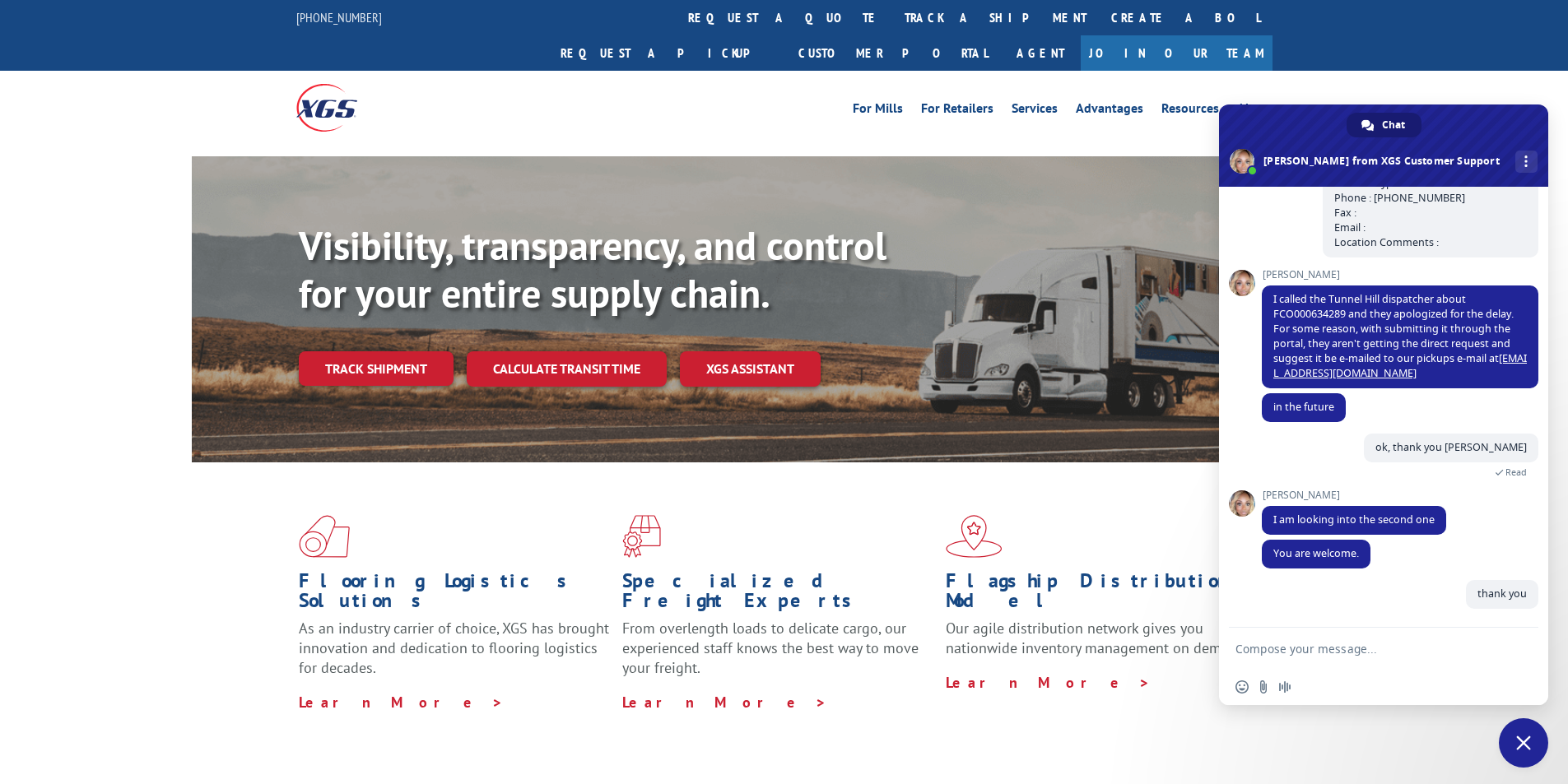
scroll to position [1173, 0]
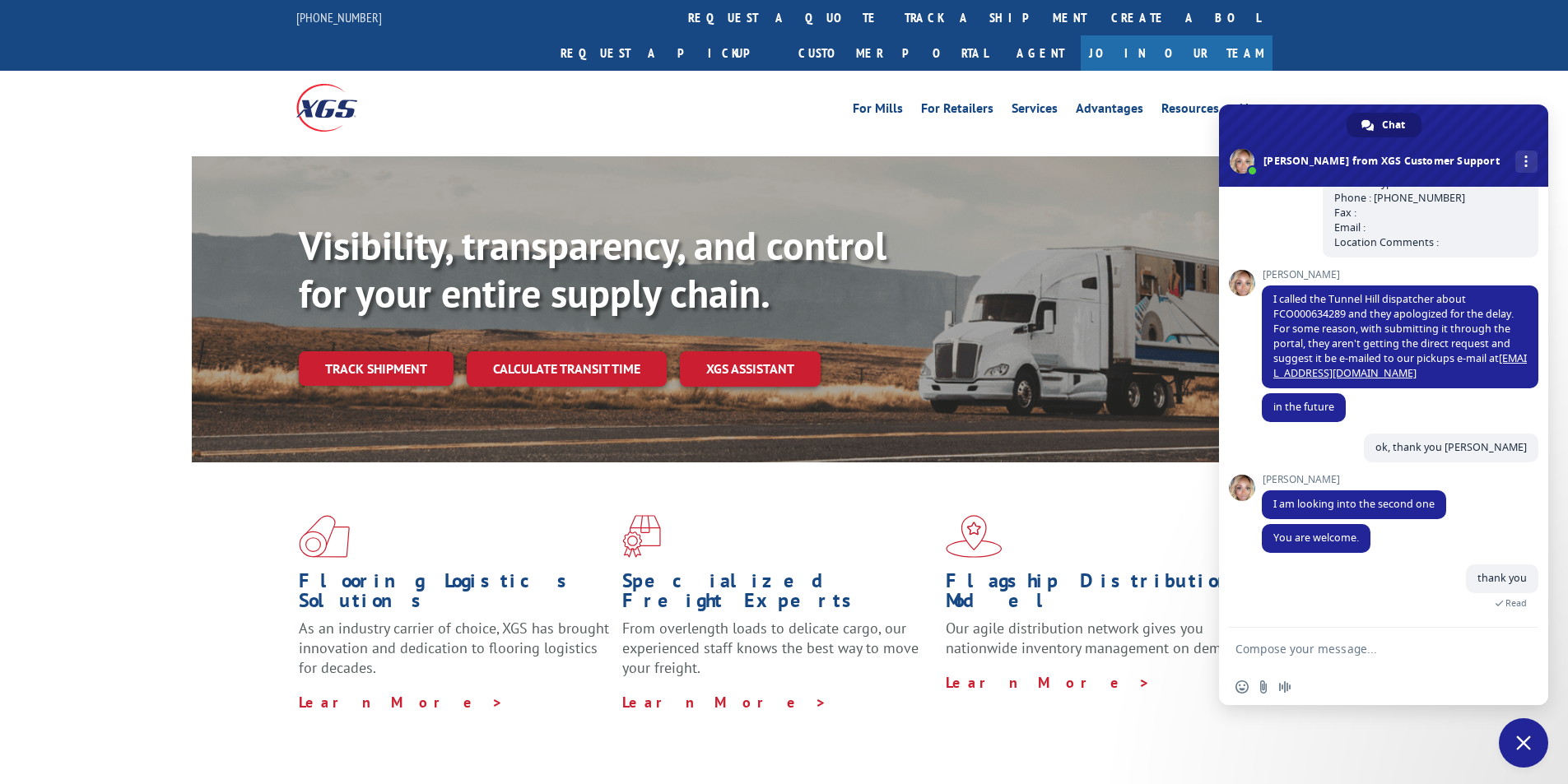
click at [1304, 641] on form at bounding box center [1365, 650] width 260 height 44
click at [1305, 646] on textarea "Compose your message..." at bounding box center [1365, 649] width 260 height 15
click at [1292, 647] on textarea "Compose your message..." at bounding box center [1365, 649] width 260 height 15
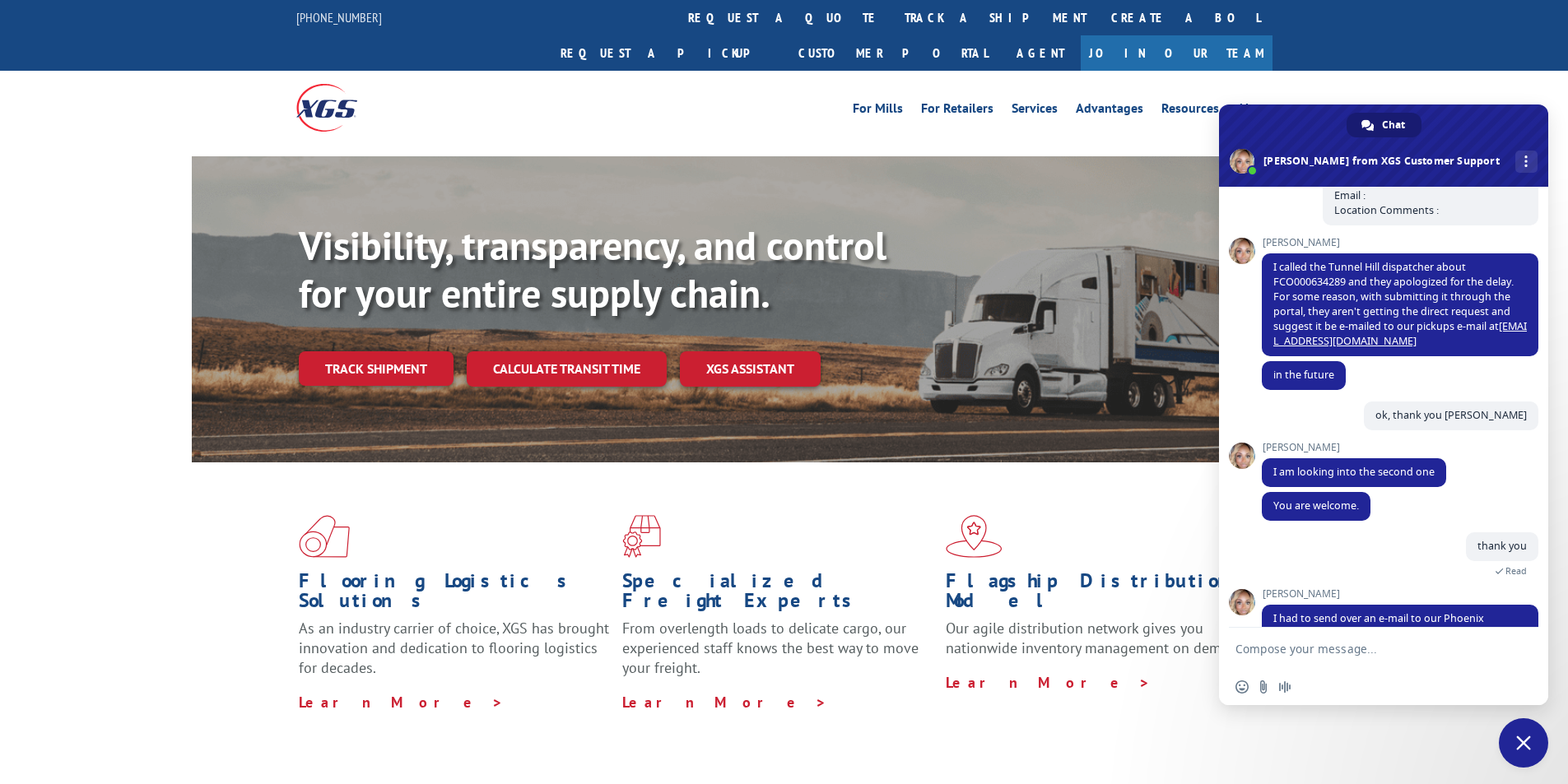
scroll to position [1245, 0]
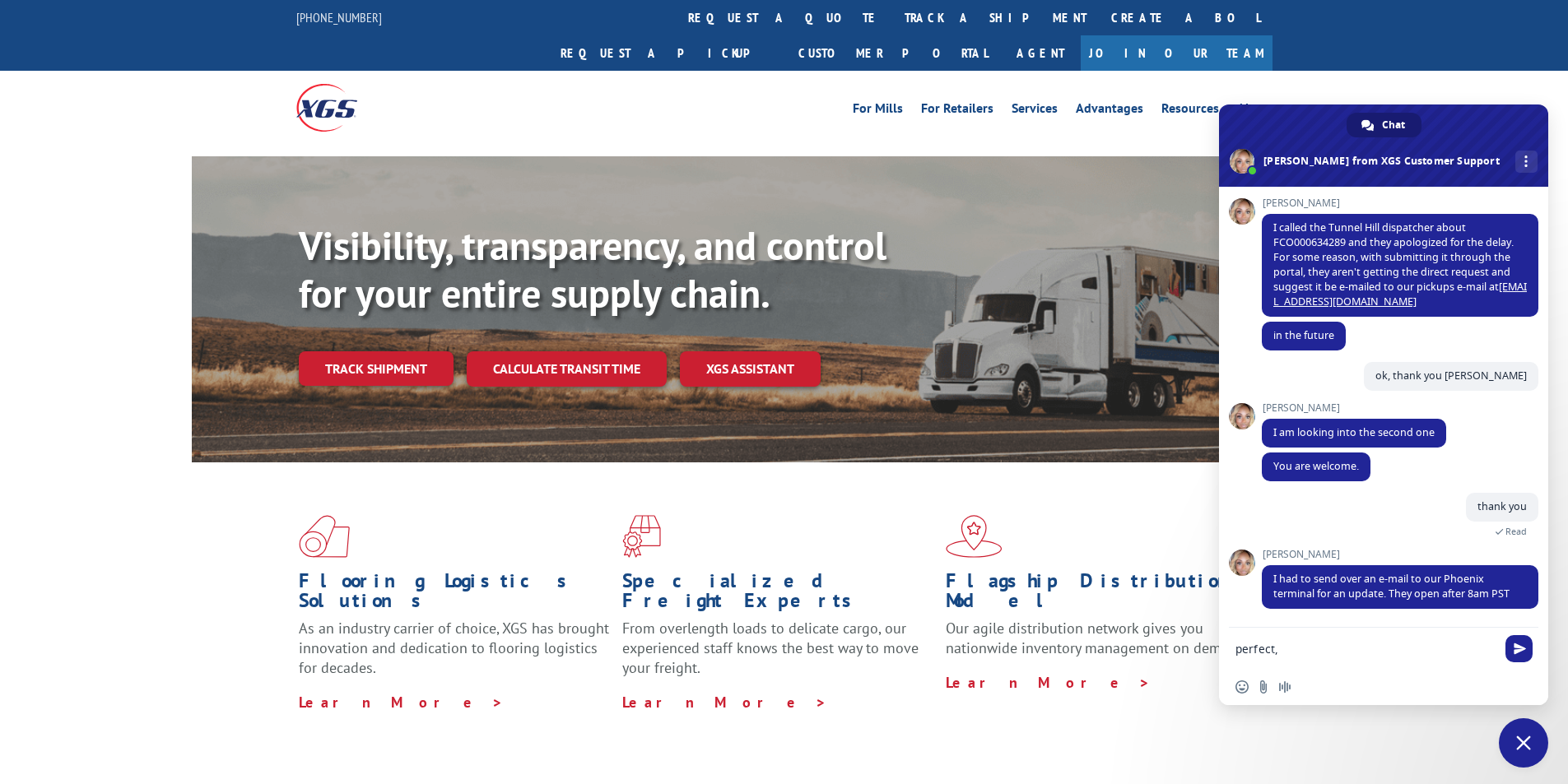
type textarea "perfect,"
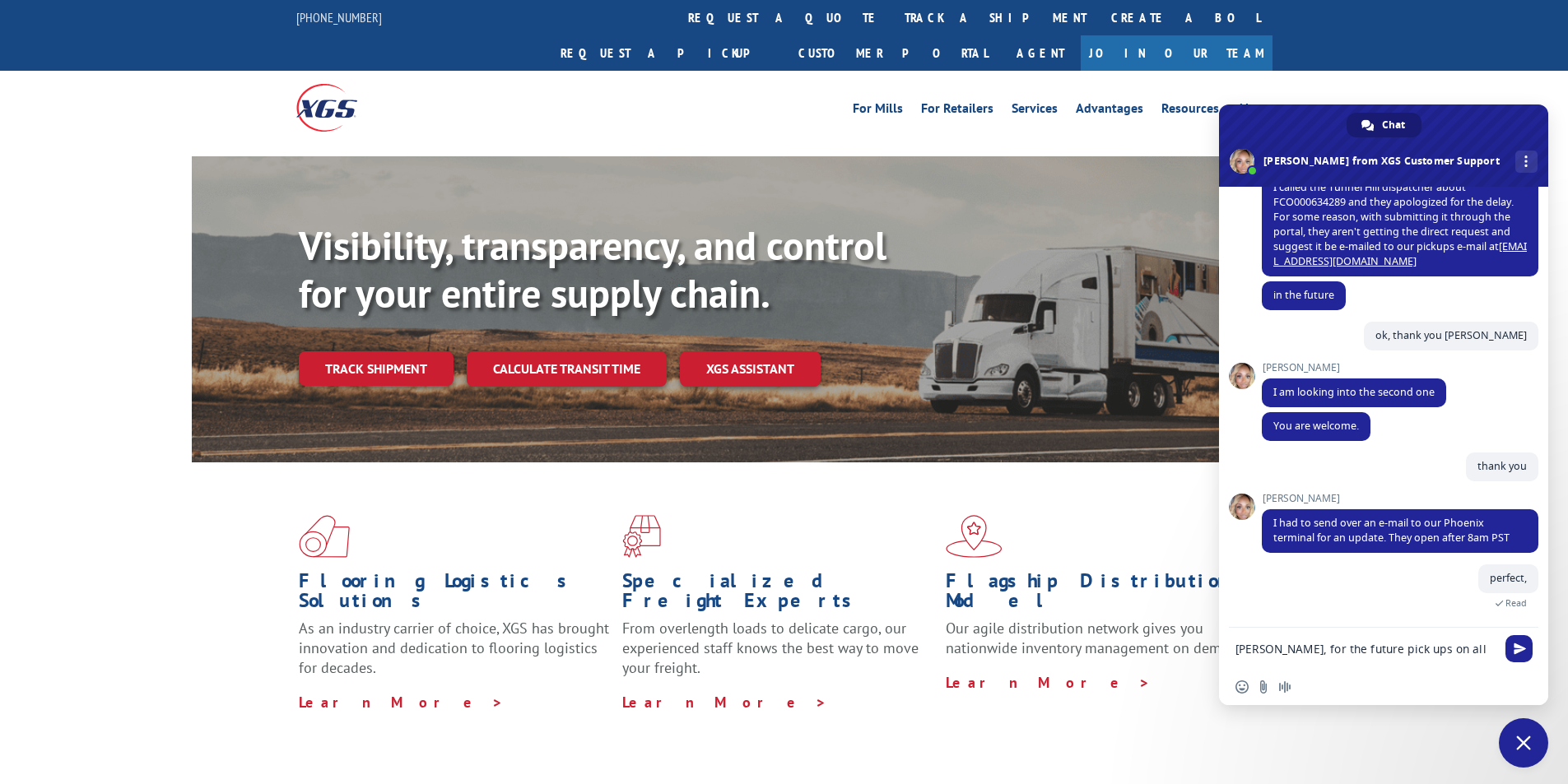
scroll to position [1304, 0]
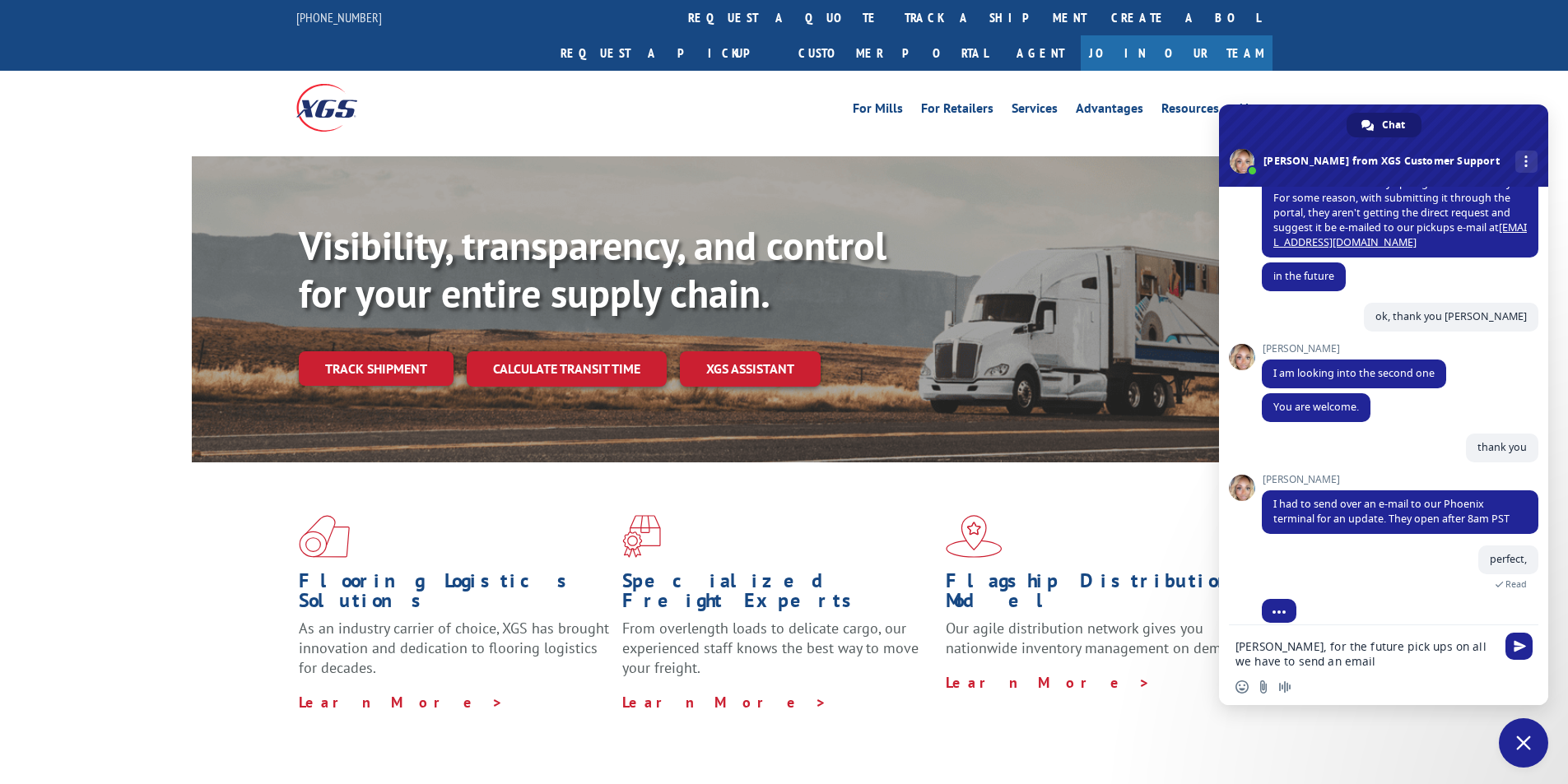
type textarea "[PERSON_NAME], for the future pick ups on all we have to send an email?"
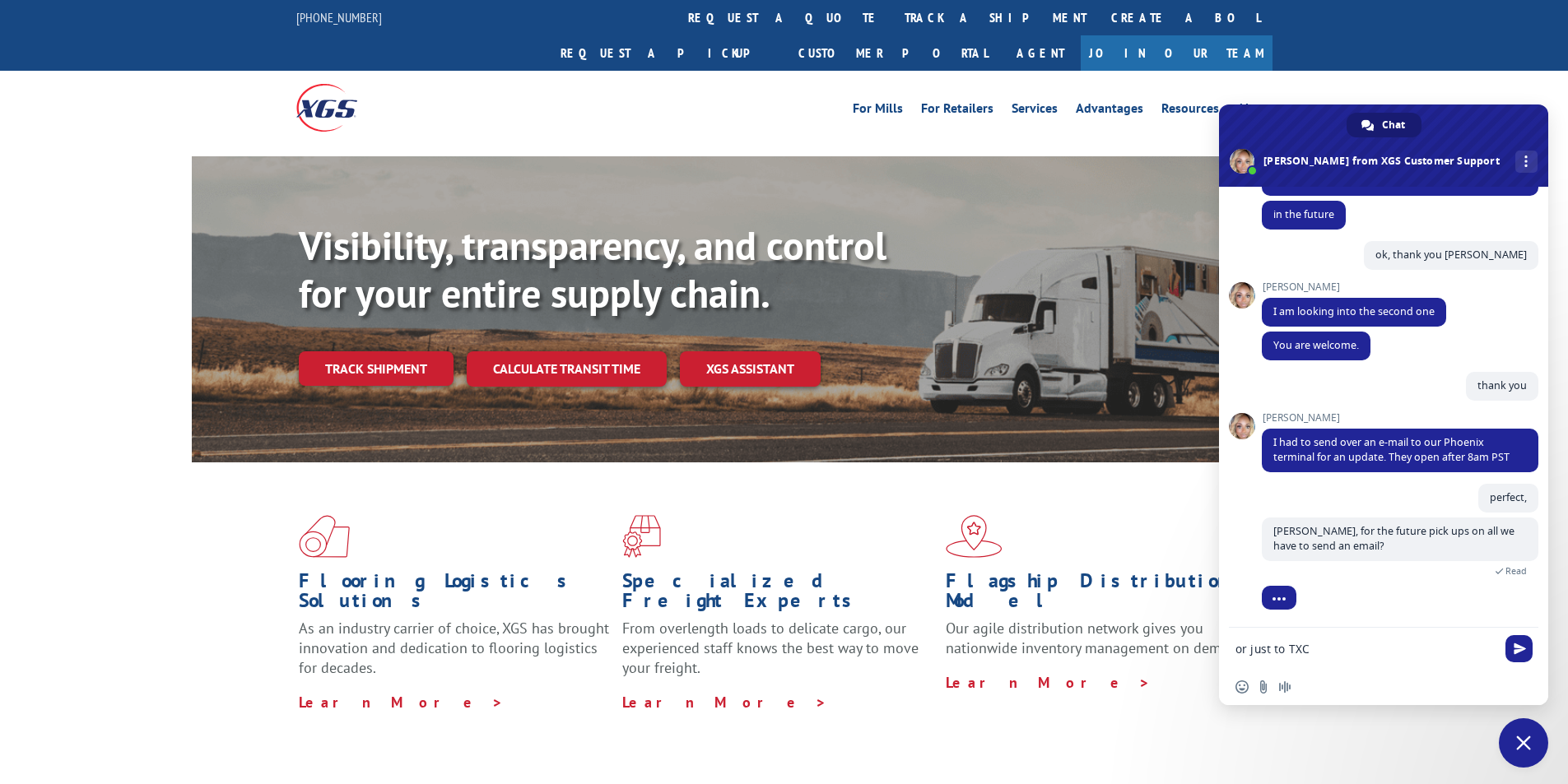
scroll to position [1391, 0]
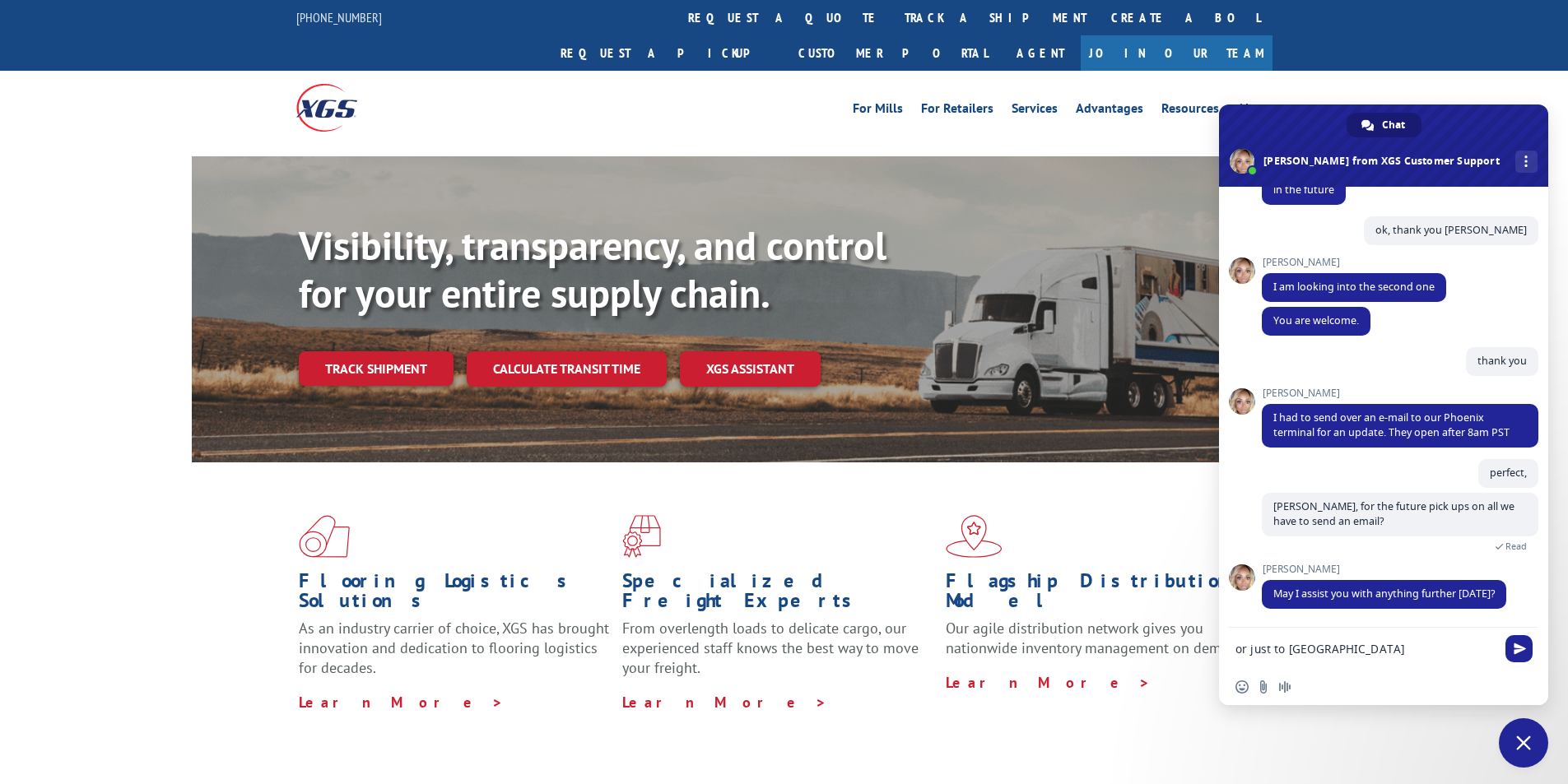
type textarea "or just to [GEOGRAPHIC_DATA]?"
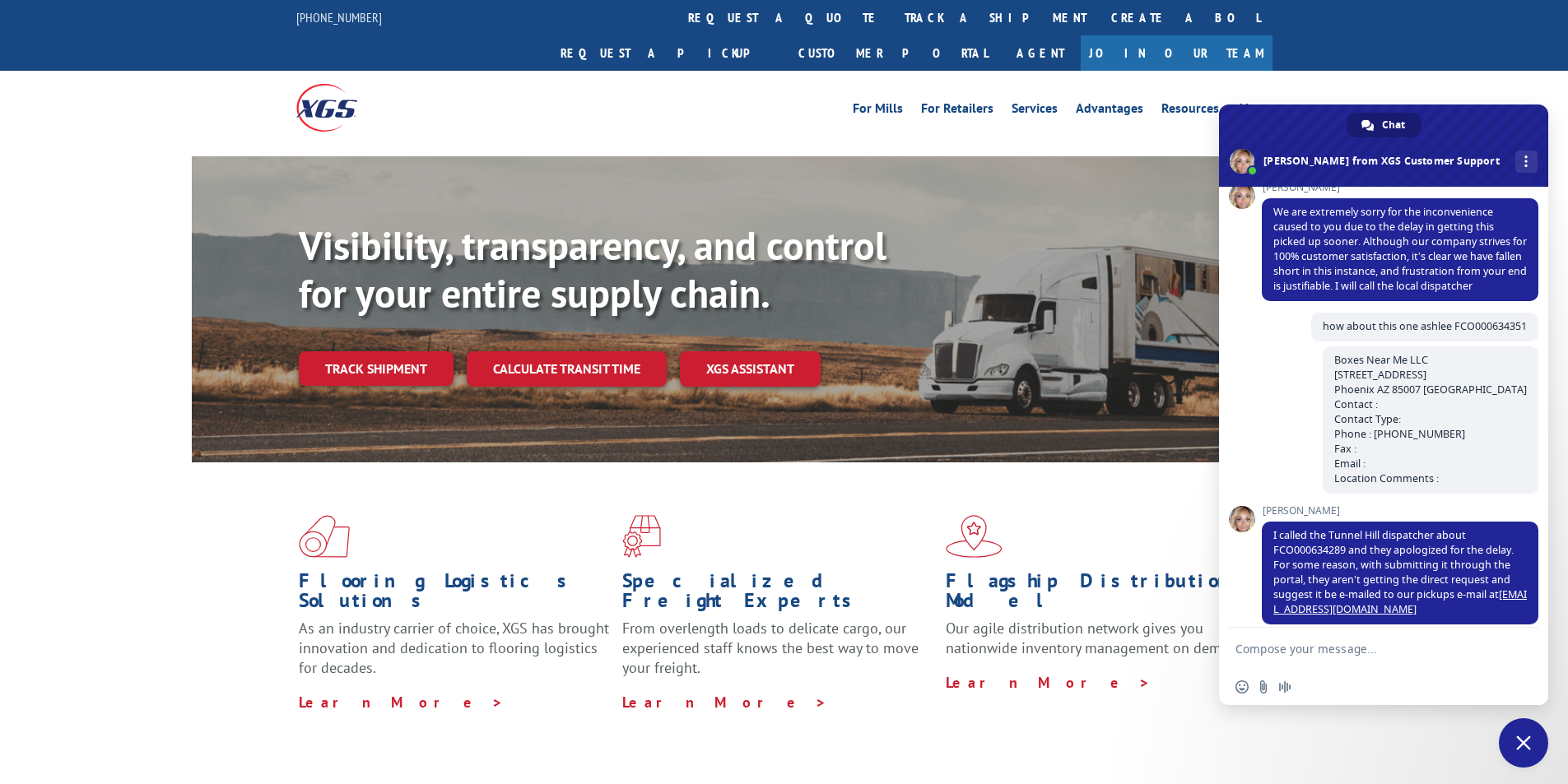
scroll to position [1430, 0]
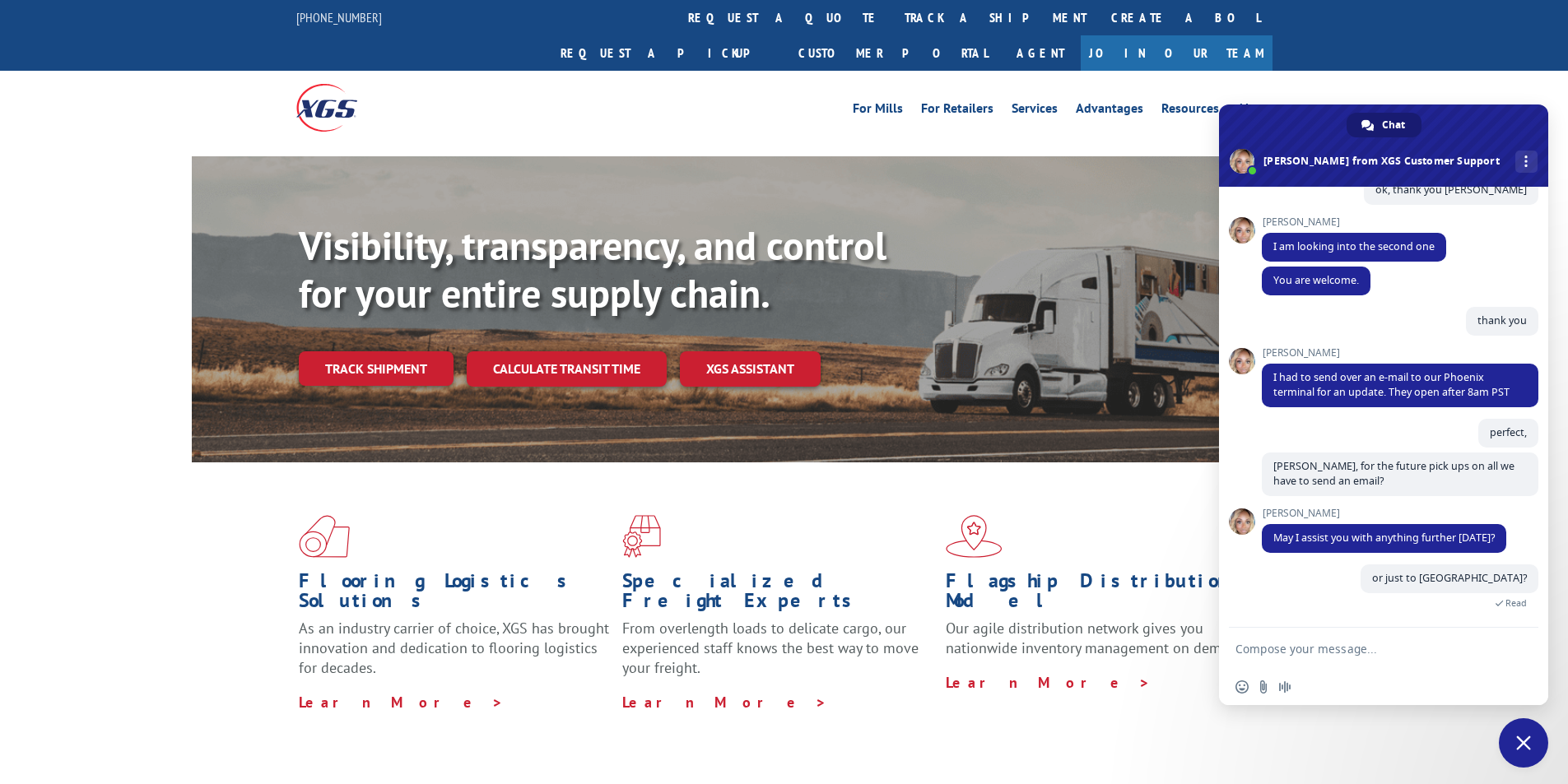
click at [1392, 644] on textarea "Compose your message..." at bounding box center [1365, 649] width 260 height 15
type textarea "sorry [PERSON_NAME] ?"
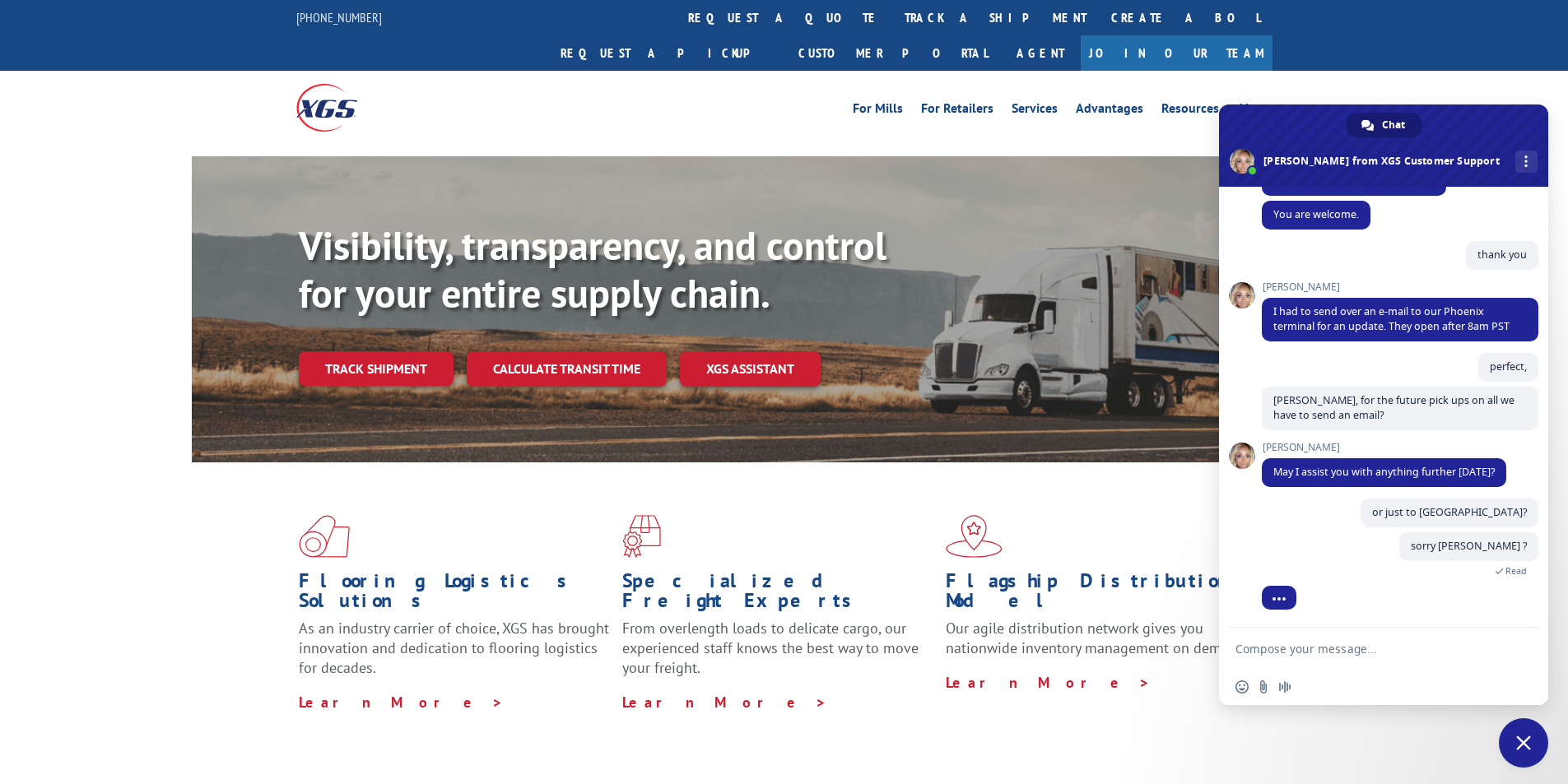
scroll to position [1551, 0]
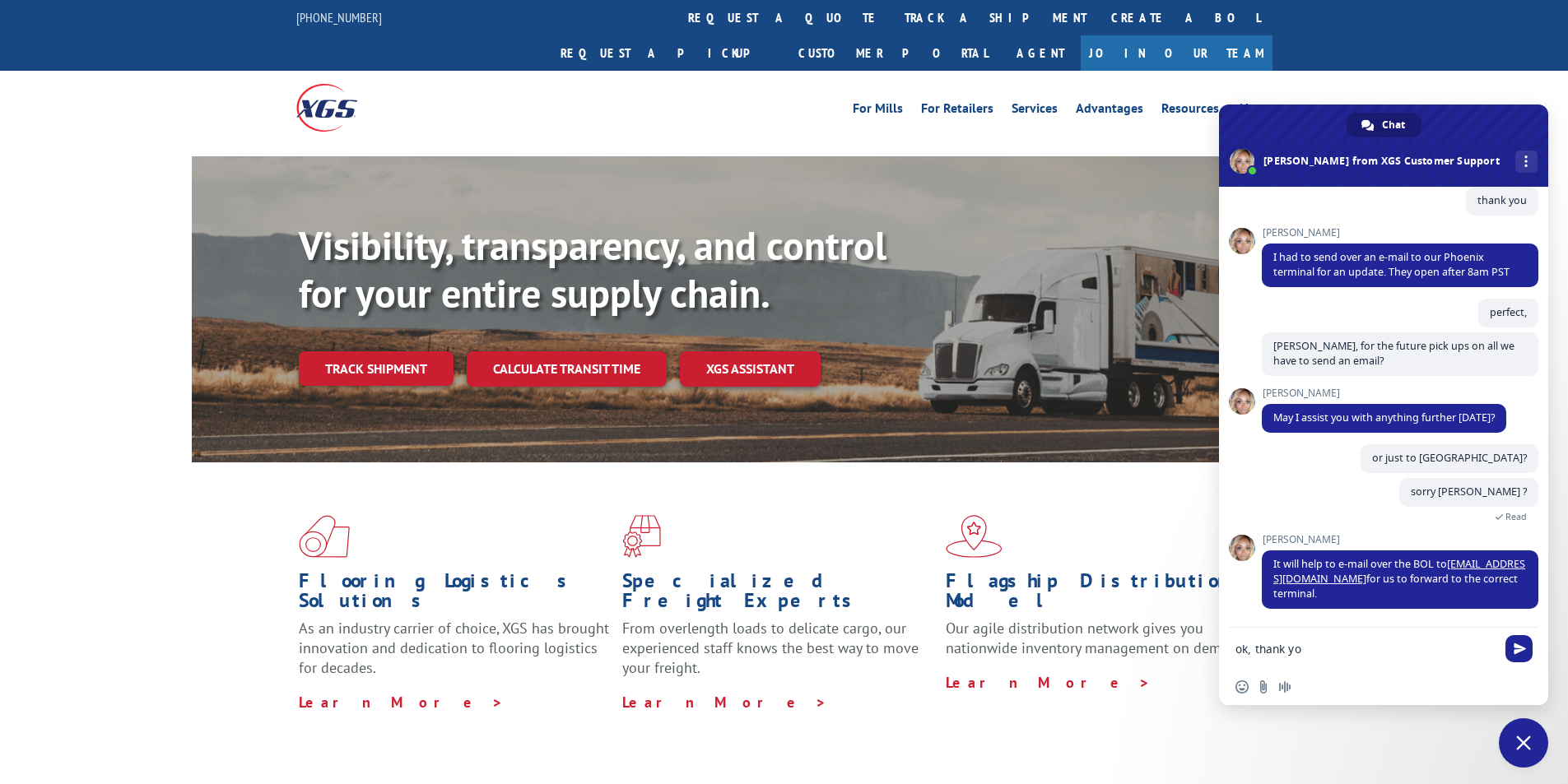
type textarea "ok, thank you"
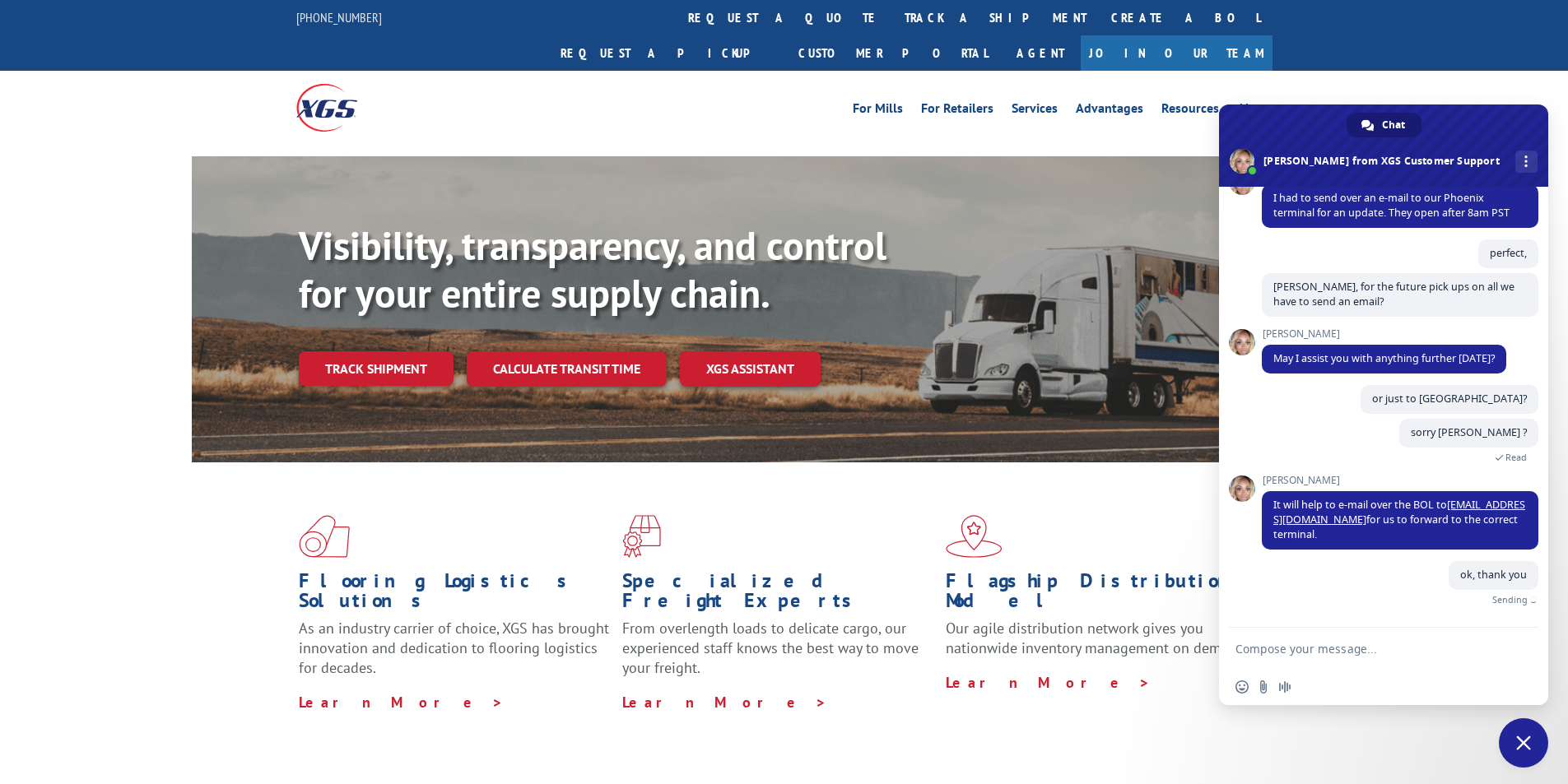
scroll to position [1591, 0]
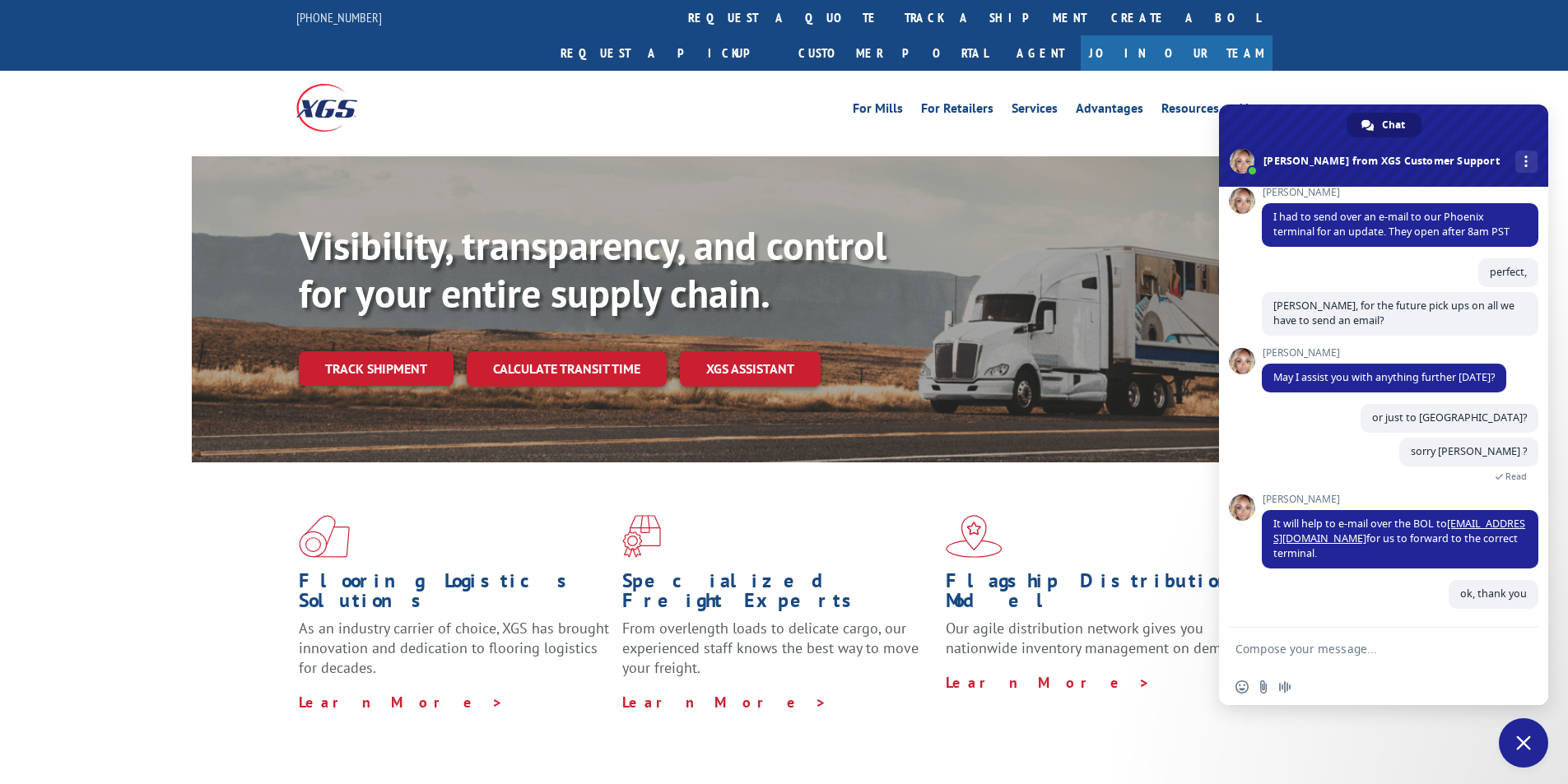
click at [1522, 749] on span "Close chat" at bounding box center [1524, 743] width 15 height 15
